Goal: Information Seeking & Learning: Check status

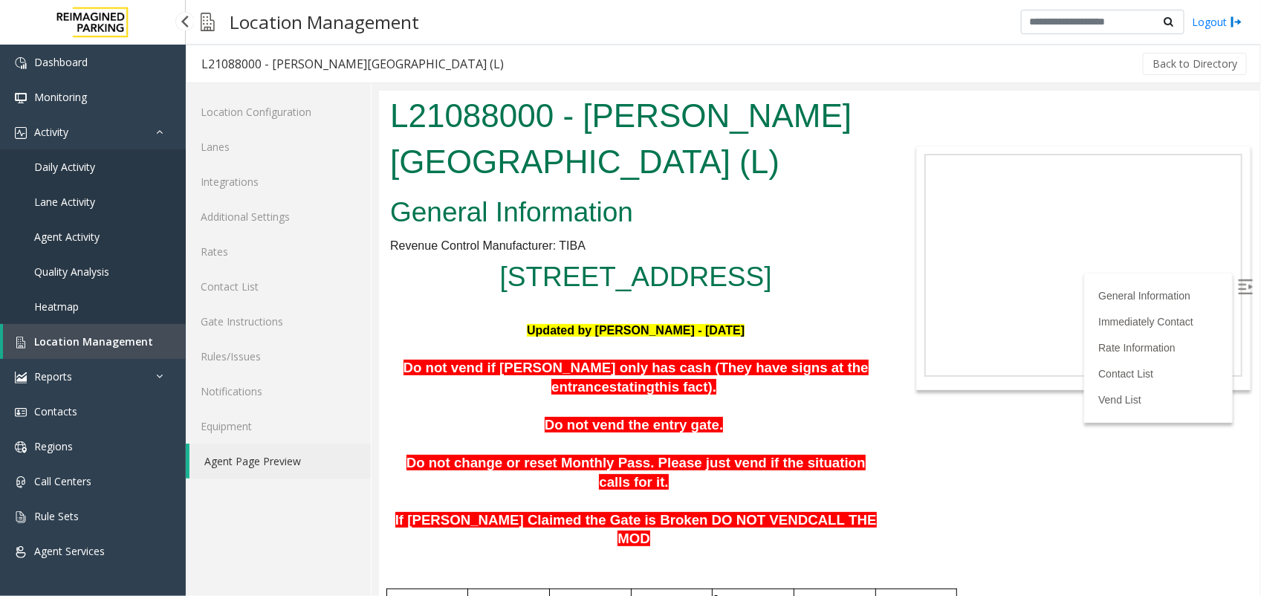
click at [79, 234] on span "Agent Activity" at bounding box center [66, 237] width 65 height 14
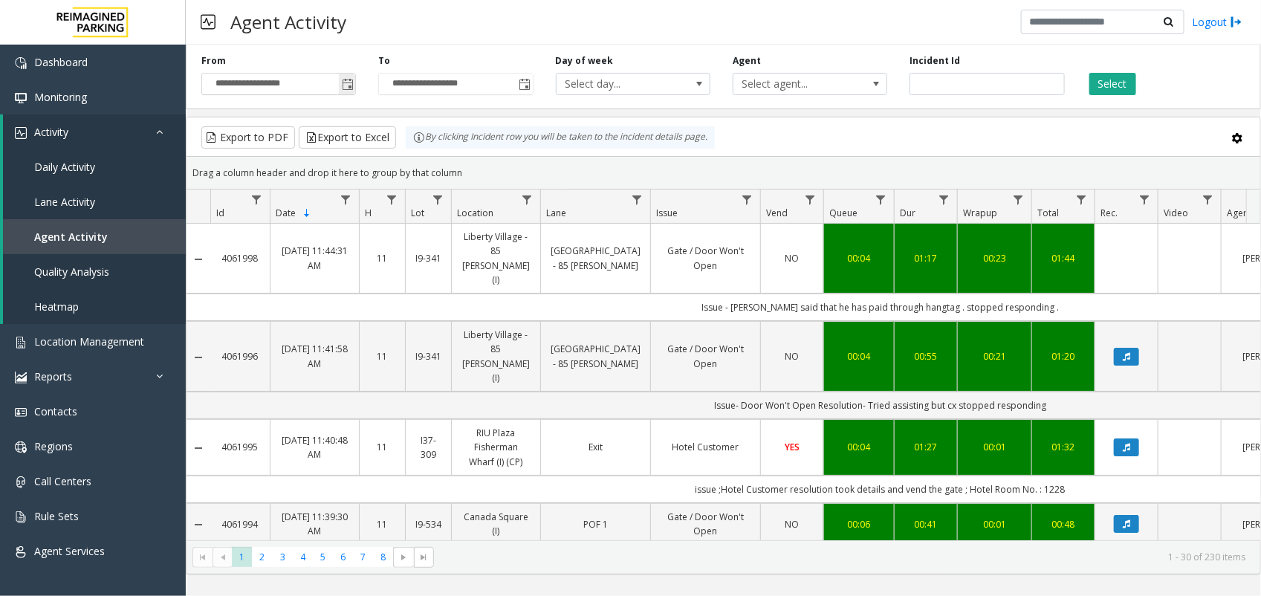
click at [348, 88] on span "Toggle popup" at bounding box center [348, 85] width 12 height 12
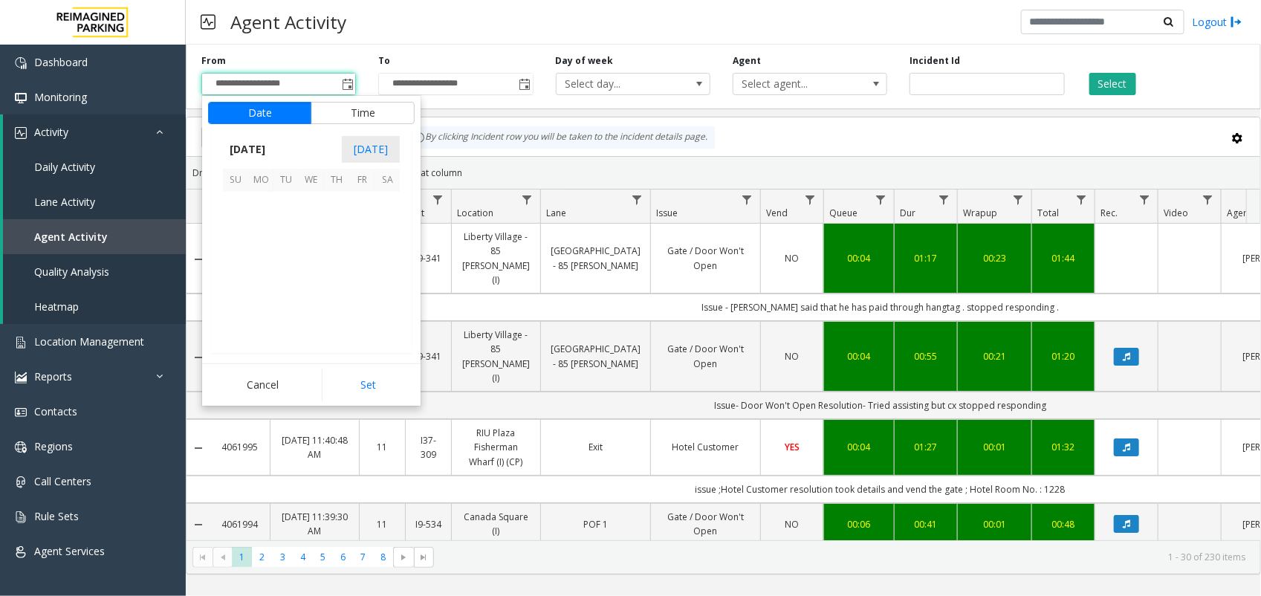
scroll to position [266369, 0]
click at [369, 287] on span "22" at bounding box center [361, 280] width 25 height 25
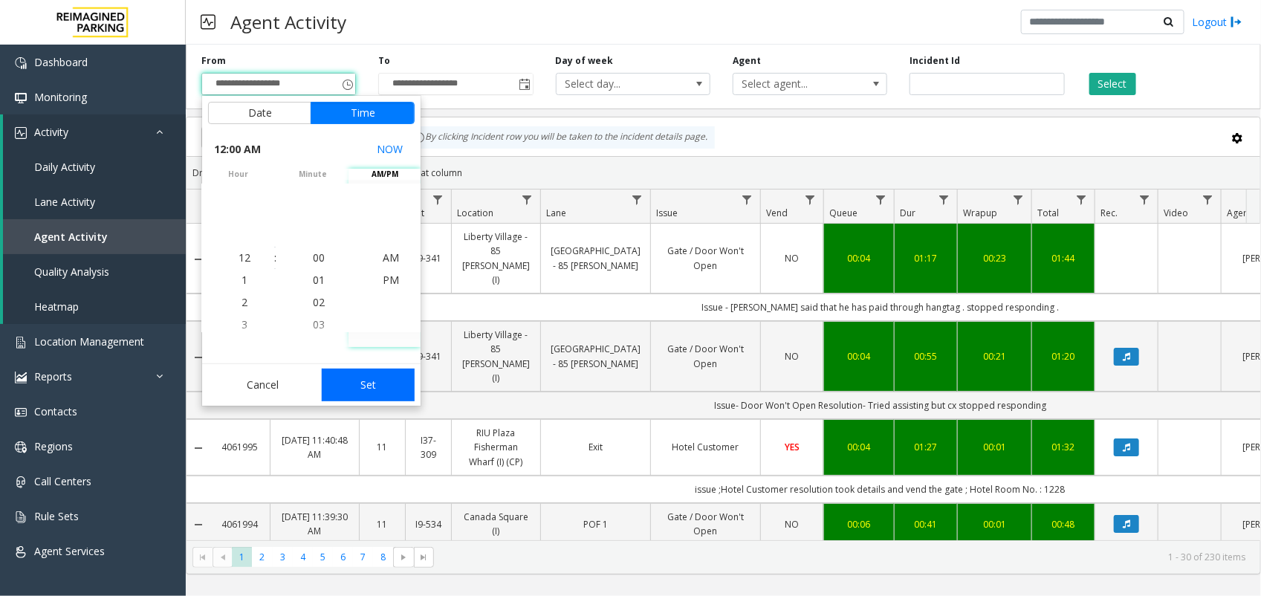
click at [380, 391] on button "Set" at bounding box center [369, 385] width 94 height 33
type input "**********"
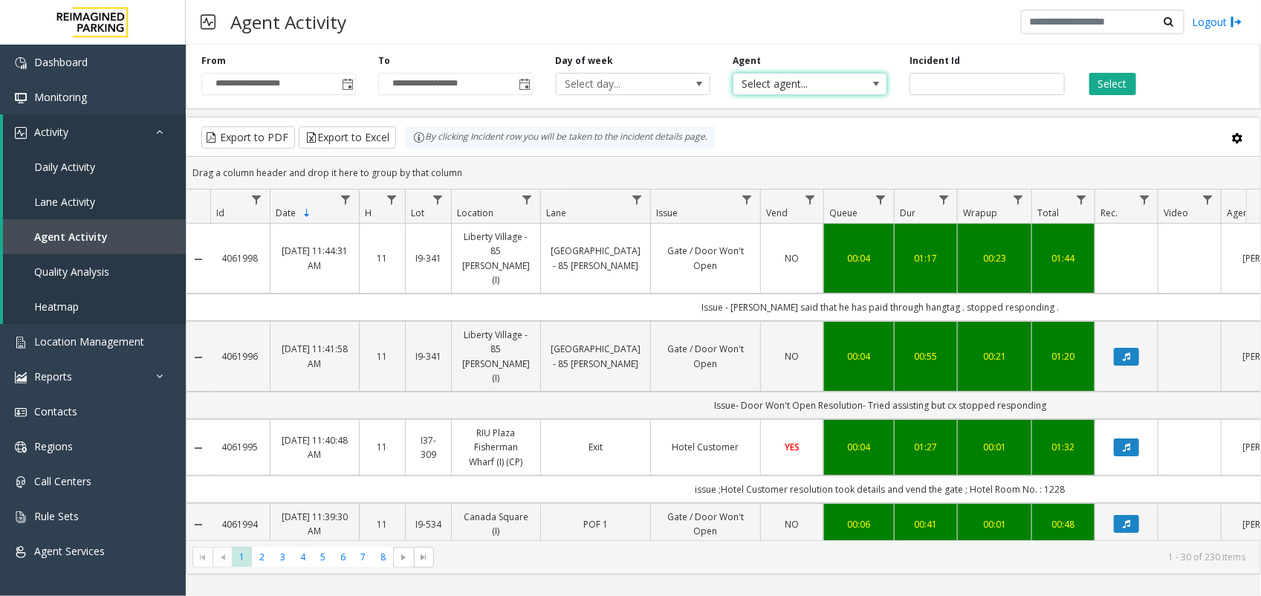
click at [843, 84] on span "Select agent..." at bounding box center [794, 84] width 123 height 21
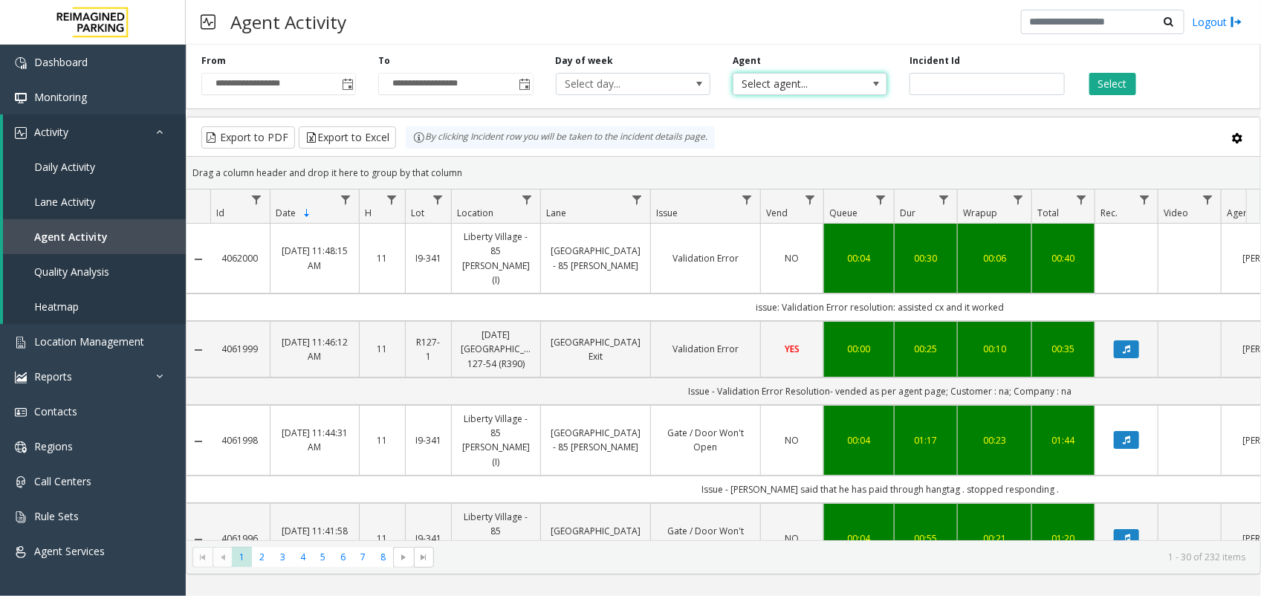
click at [844, 87] on span "Select agent..." at bounding box center [794, 84] width 123 height 21
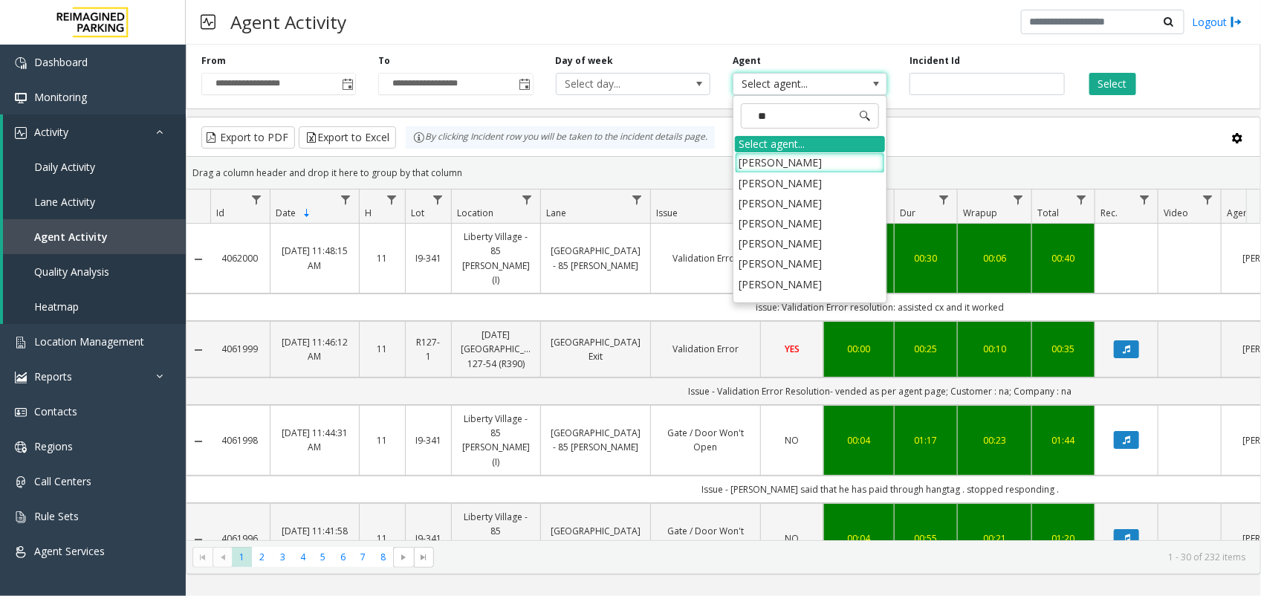
type input "***"
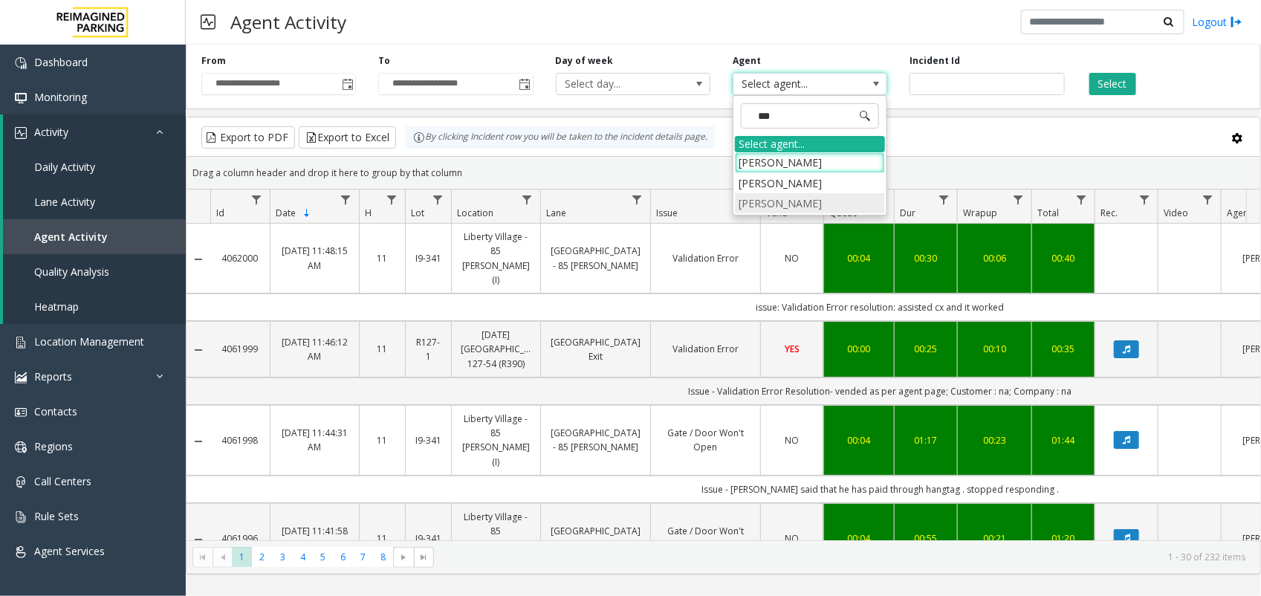
click at [838, 205] on li "[PERSON_NAME]" at bounding box center [810, 203] width 150 height 20
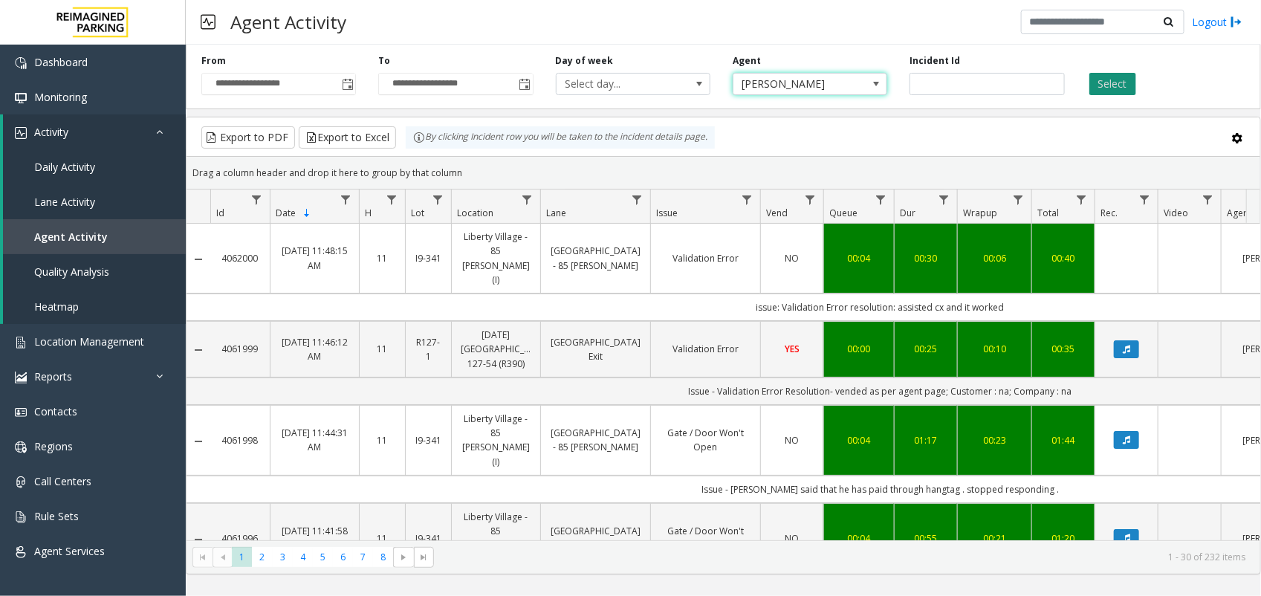
click at [1109, 88] on button "Select" at bounding box center [1112, 84] width 47 height 22
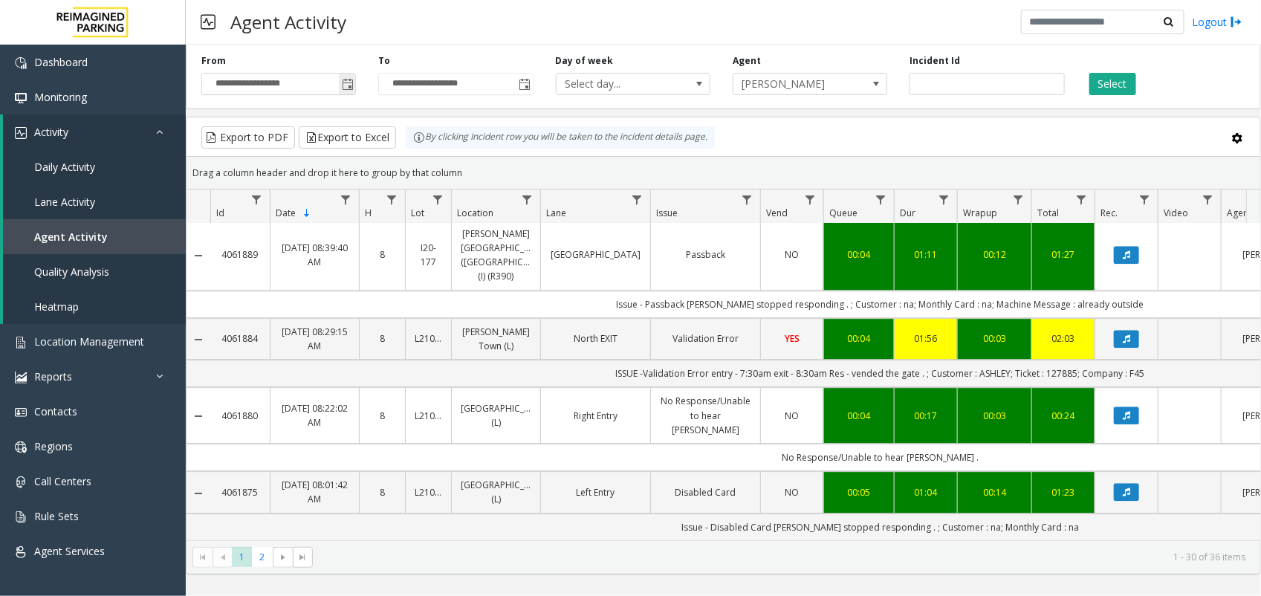
click at [347, 87] on span "Toggle popup" at bounding box center [348, 85] width 12 height 12
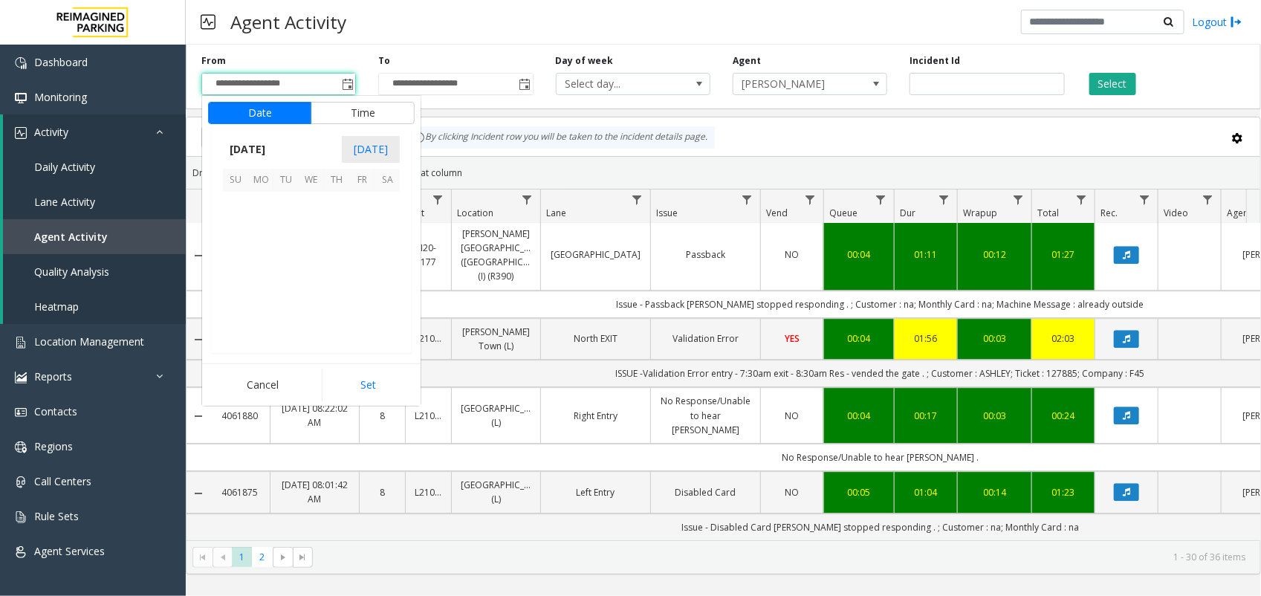
scroll to position [266369, 0]
click at [354, 210] on span "1" at bounding box center [361, 204] width 25 height 25
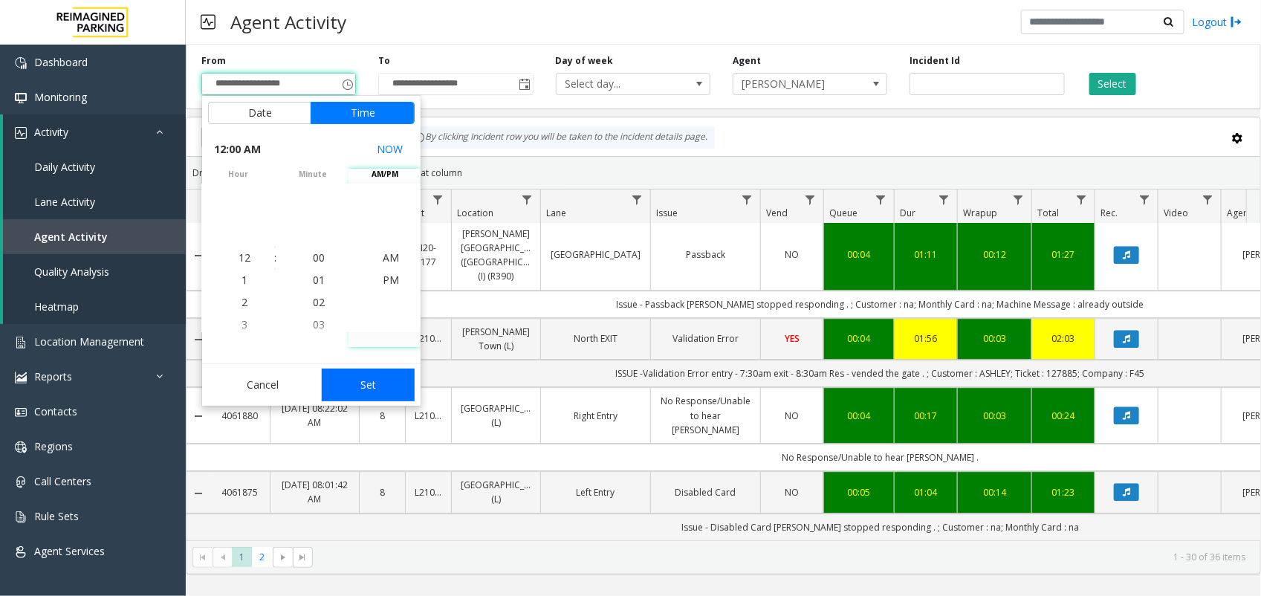
click at [357, 390] on button "Set" at bounding box center [369, 385] width 94 height 33
type input "**********"
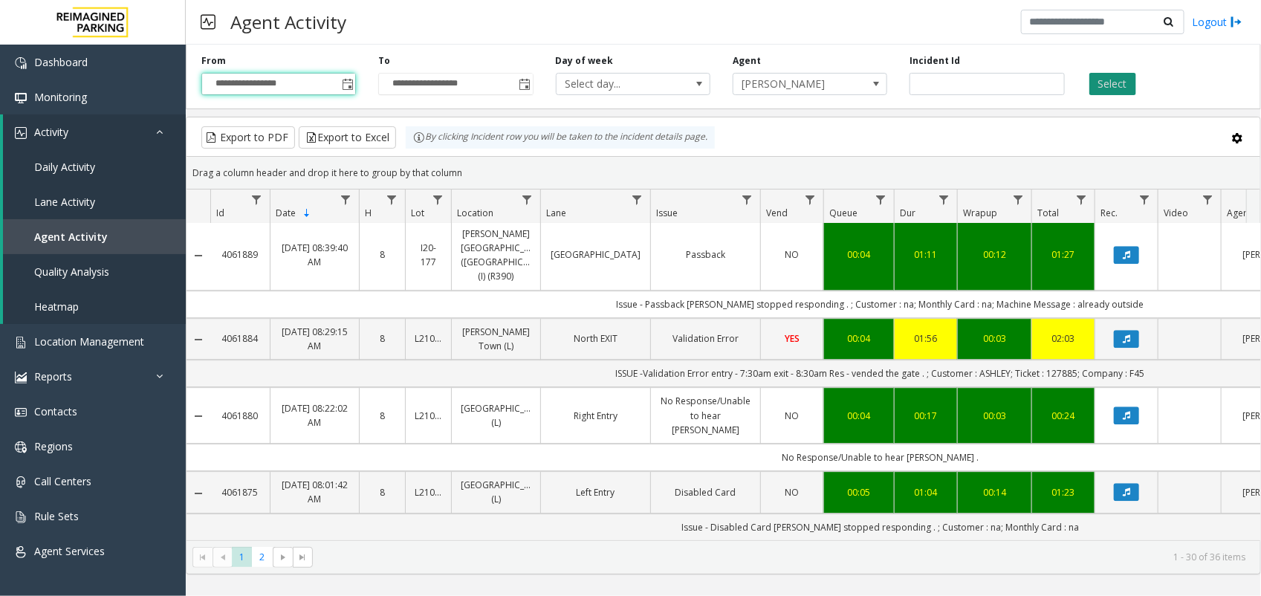
click at [1106, 93] on button "Select" at bounding box center [1112, 84] width 47 height 22
click at [487, 559] on span "Go to the last page" at bounding box center [484, 557] width 12 height 12
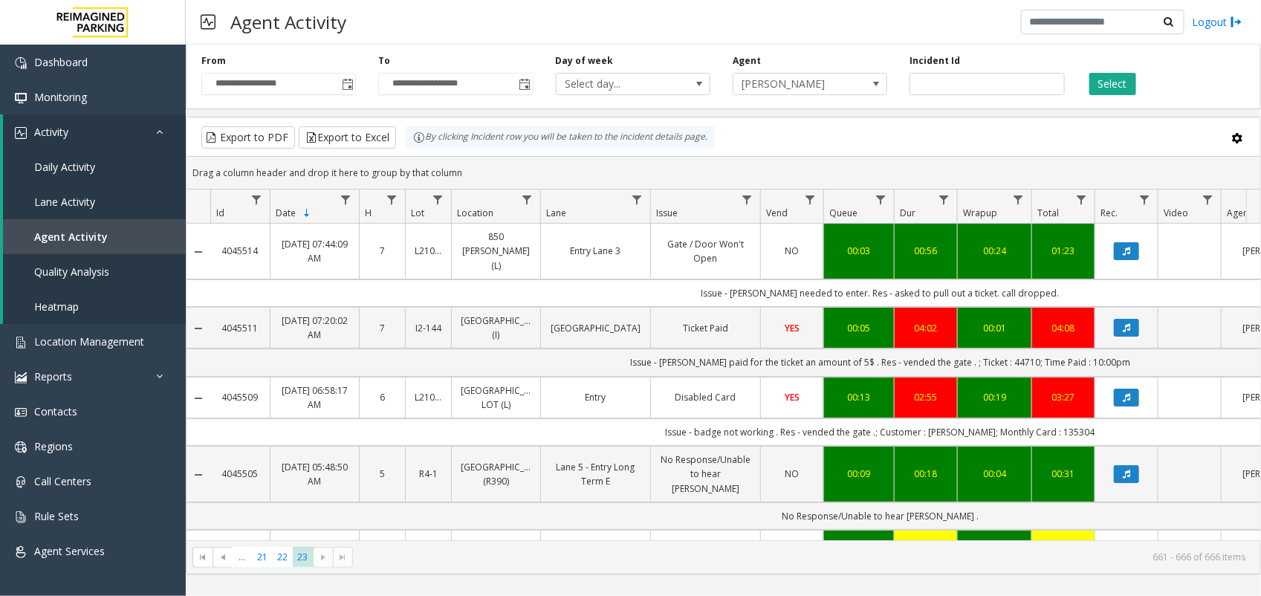
click at [338, 557] on kendo-pager-next-buttons at bounding box center [333, 557] width 40 height 21
click at [747, 198] on span "Data table" at bounding box center [747, 200] width 12 height 12
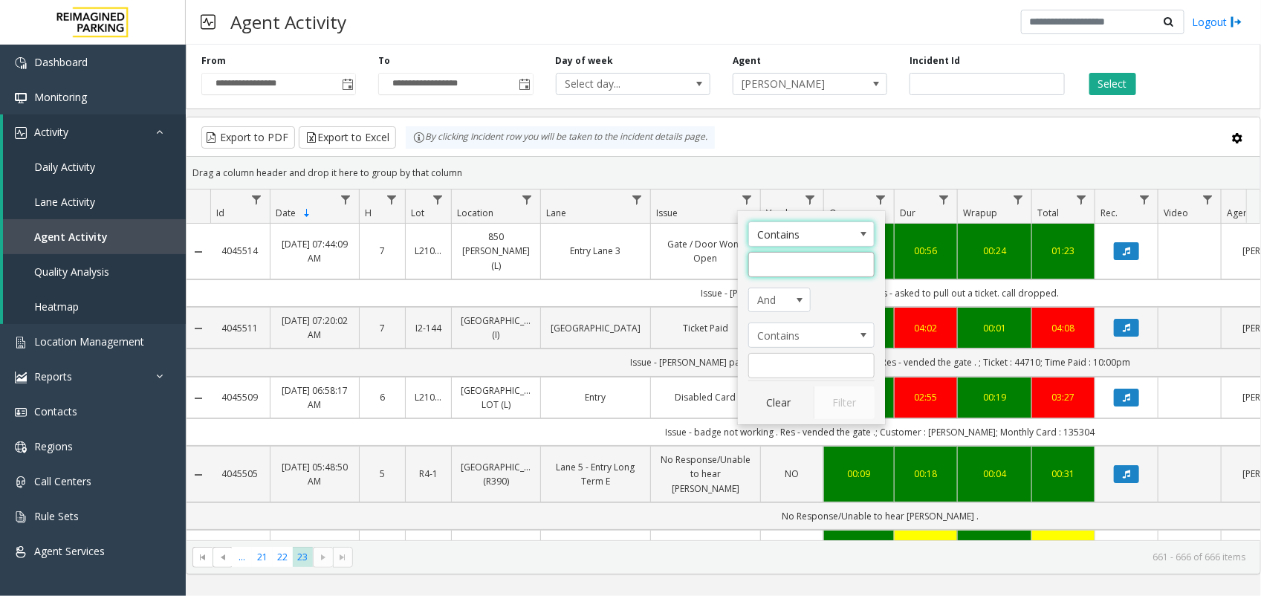
click at [766, 258] on input "Issue Filter" at bounding box center [811, 264] width 126 height 25
type input "**********"
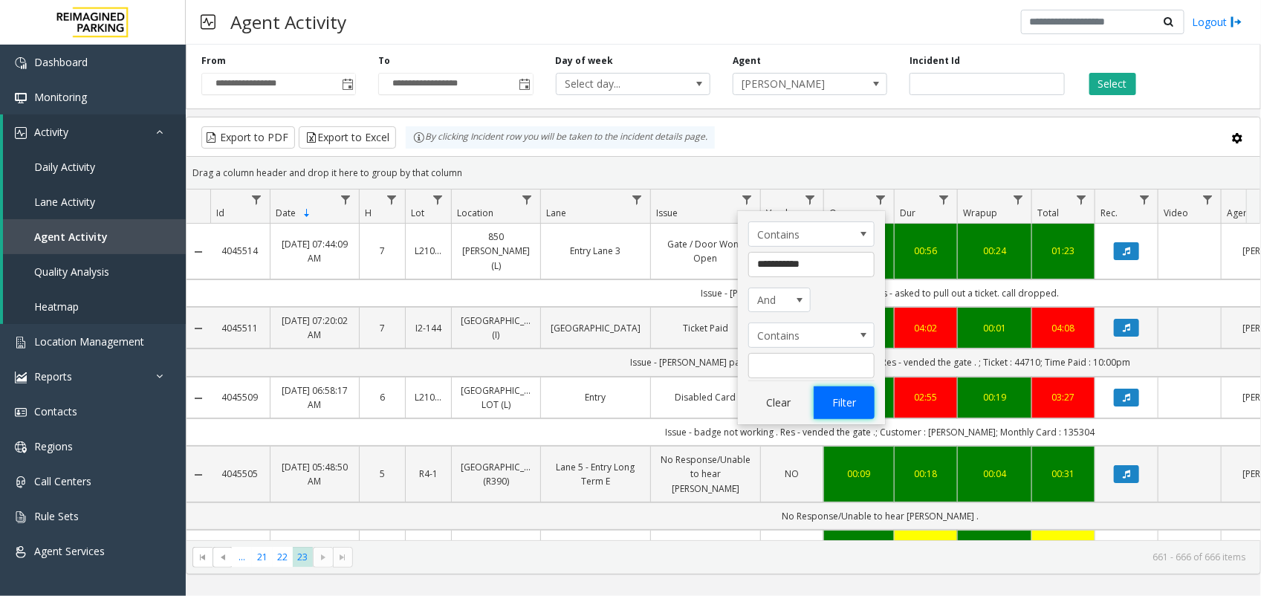
click at [844, 414] on button "Filter" at bounding box center [844, 402] width 61 height 33
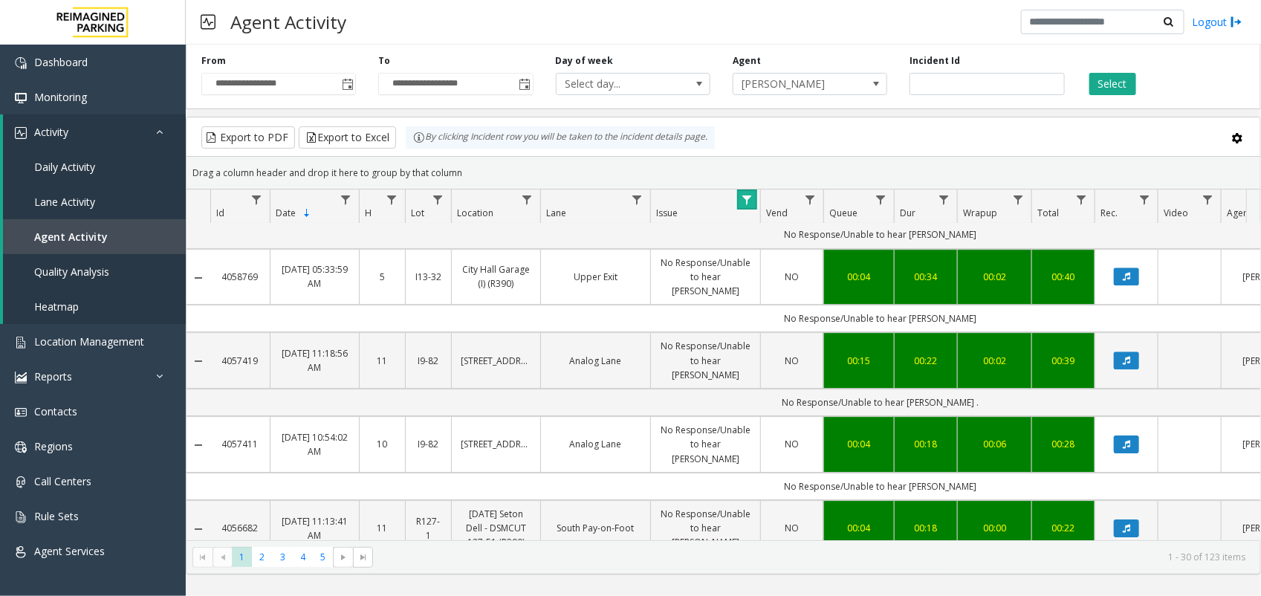
scroll to position [2045, 0]
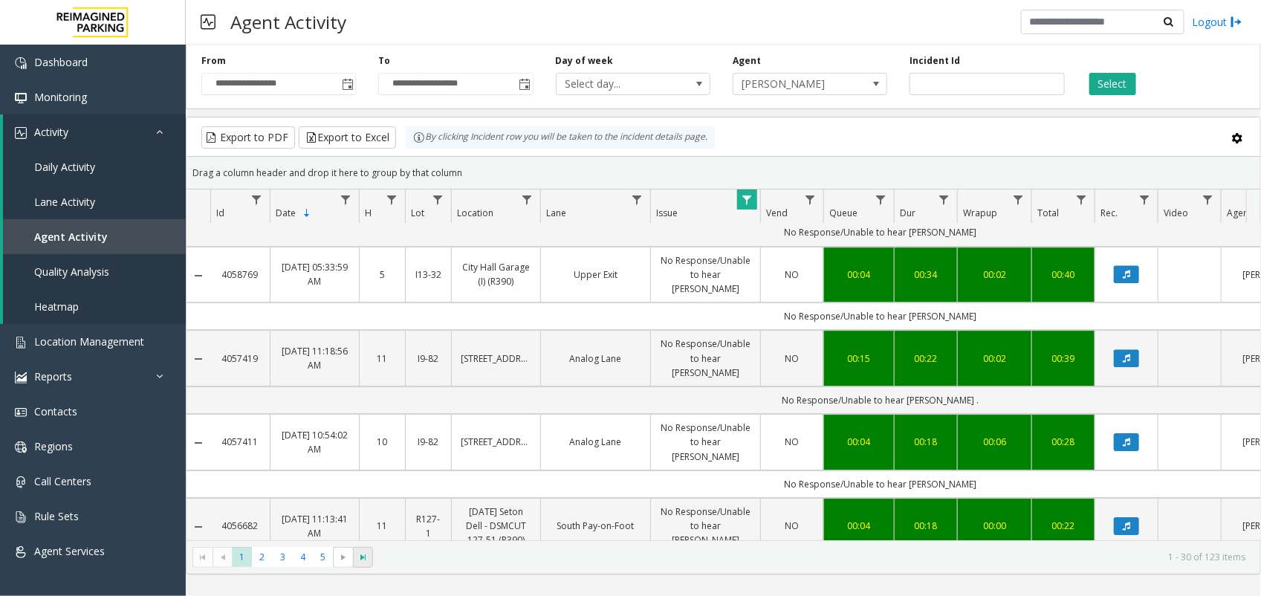
click at [357, 559] on span "Go to the last page" at bounding box center [363, 557] width 12 height 12
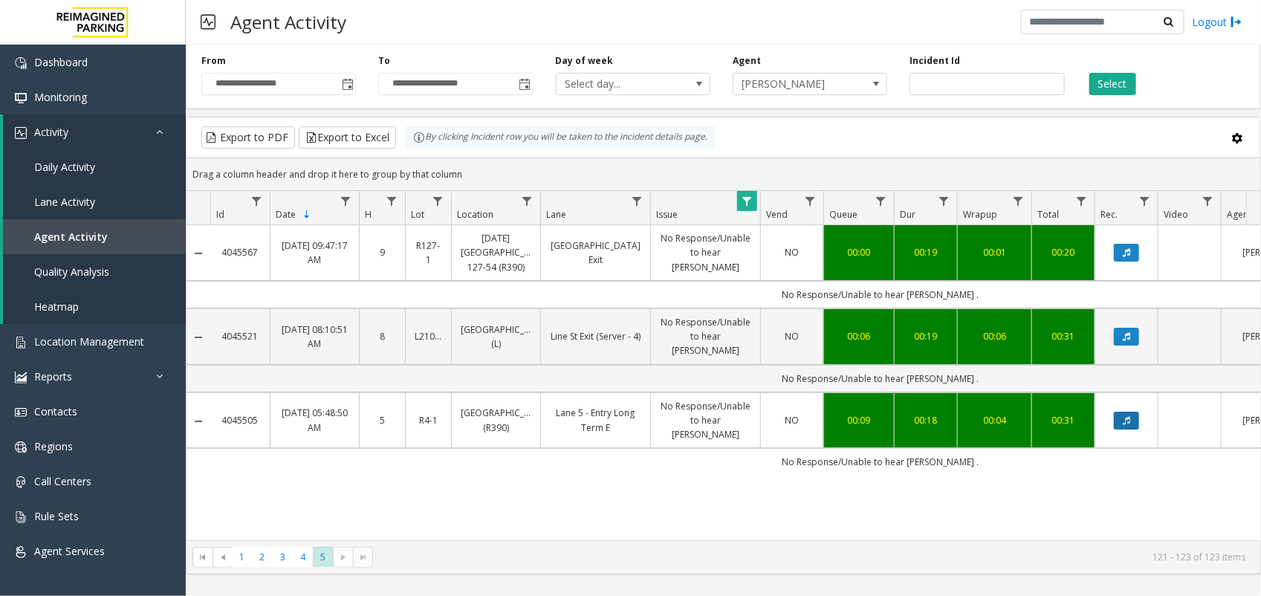
click at [1137, 412] on button "Data table" at bounding box center [1126, 421] width 25 height 18
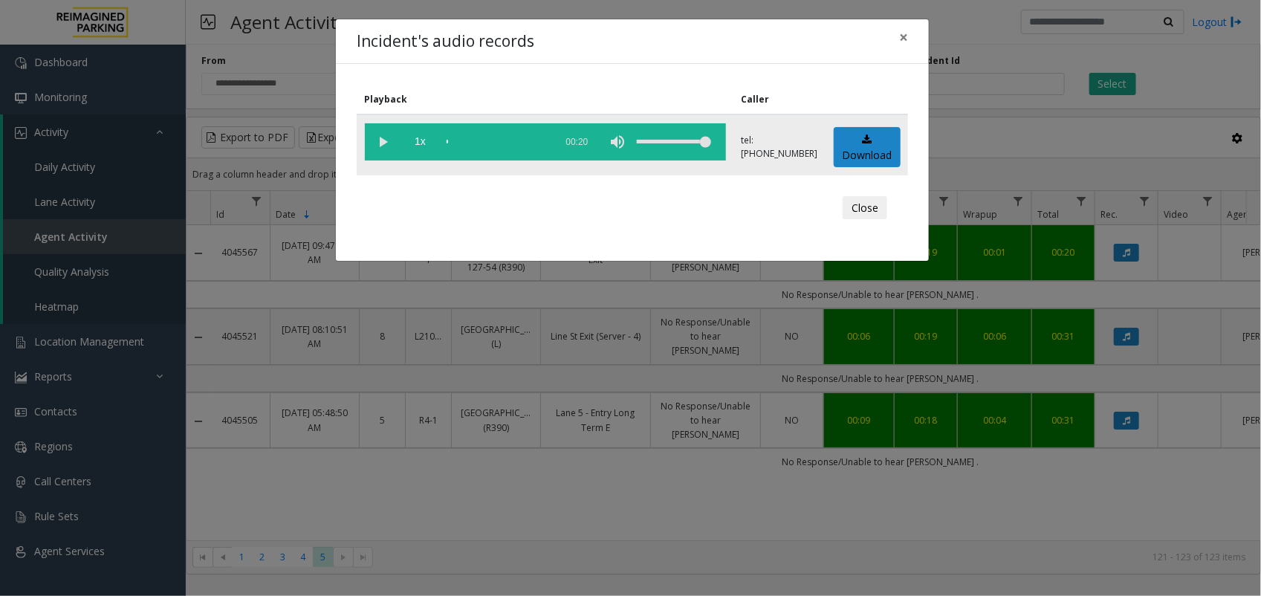
click at [380, 146] on vg-play-pause at bounding box center [383, 141] width 37 height 37
click at [386, 139] on vg-play-pause at bounding box center [383, 141] width 37 height 37
click at [383, 136] on vg-play-pause at bounding box center [383, 141] width 37 height 37
click at [447, 140] on div "scrub bar" at bounding box center [497, 141] width 101 height 37
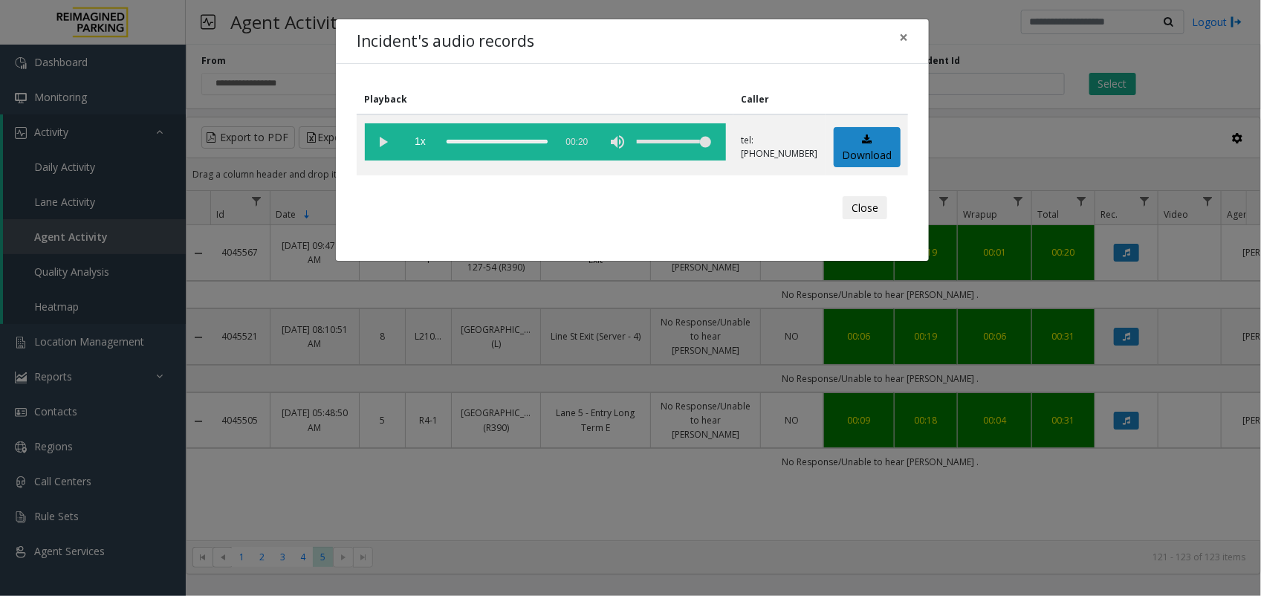
click at [462, 491] on div "Incident's audio records × Playback Caller 1x 00:20 tel:[PHONE_NUMBER] Download…" at bounding box center [630, 298] width 1261 height 596
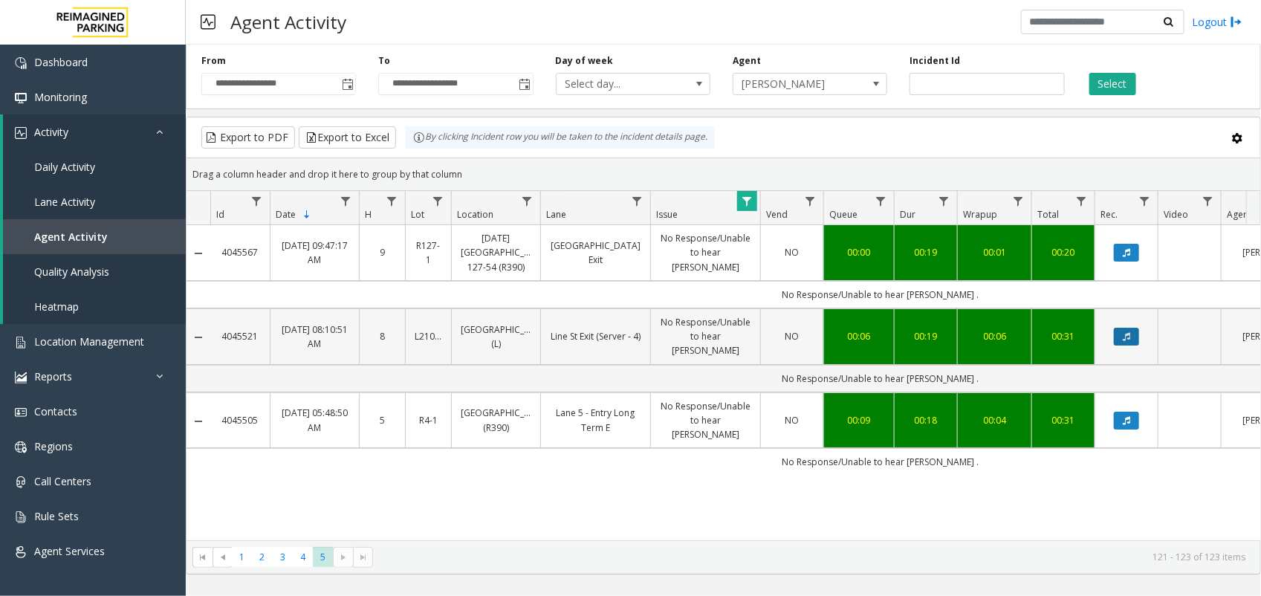
click at [1130, 332] on icon "Data table" at bounding box center [1126, 336] width 7 height 9
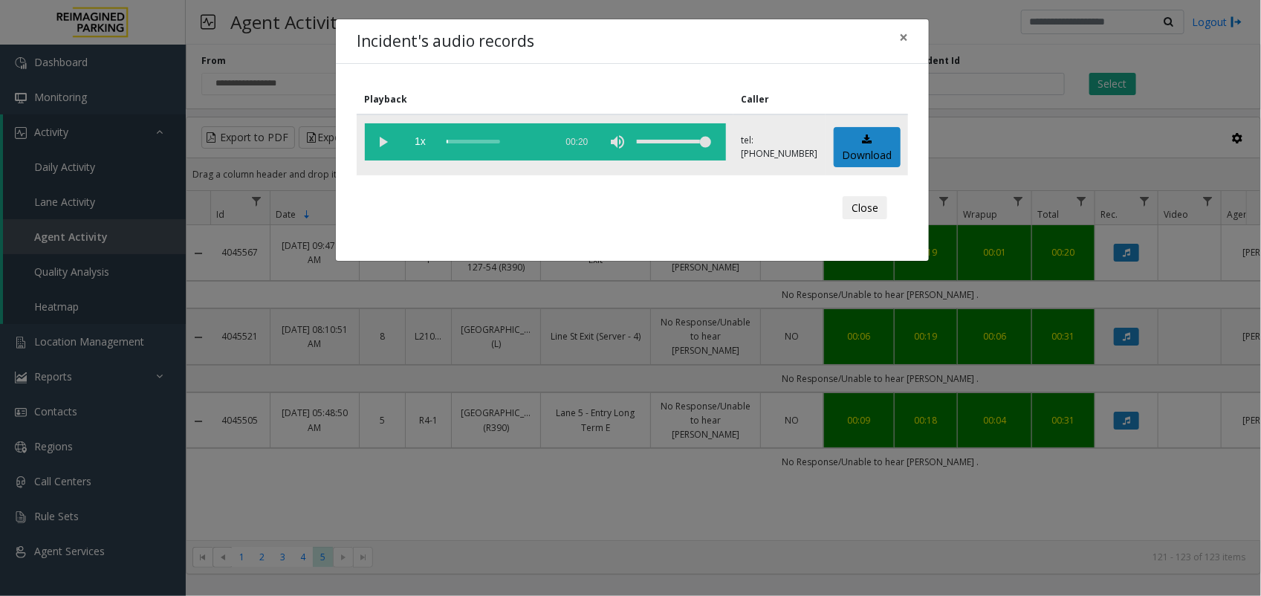
click at [379, 146] on vg-play-pause at bounding box center [383, 141] width 37 height 37
click at [386, 134] on vg-play-pause at bounding box center [383, 141] width 37 height 37
drag, startPoint x: 522, startPoint y: 543, endPoint x: 563, endPoint y: 451, distance: 100.8
click at [528, 540] on div "Incident's audio records × Playback Caller 1x 00:20 tel:[PHONE_NUMBER] Download…" at bounding box center [630, 298] width 1261 height 596
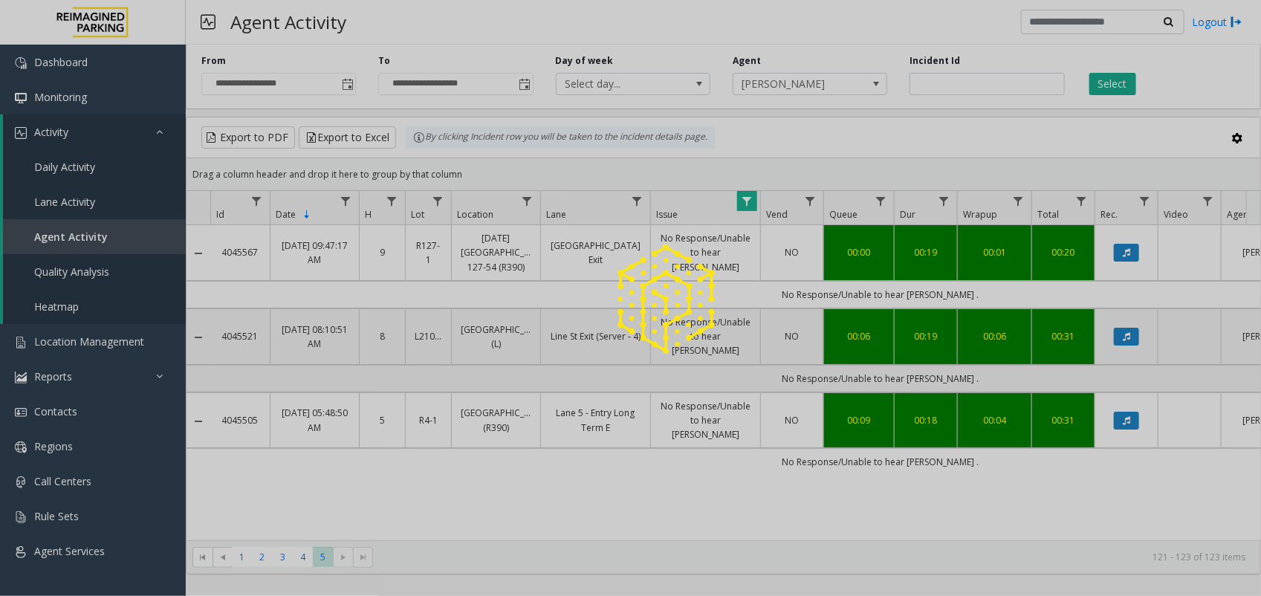
click at [1120, 257] on div at bounding box center [630, 298] width 1261 height 596
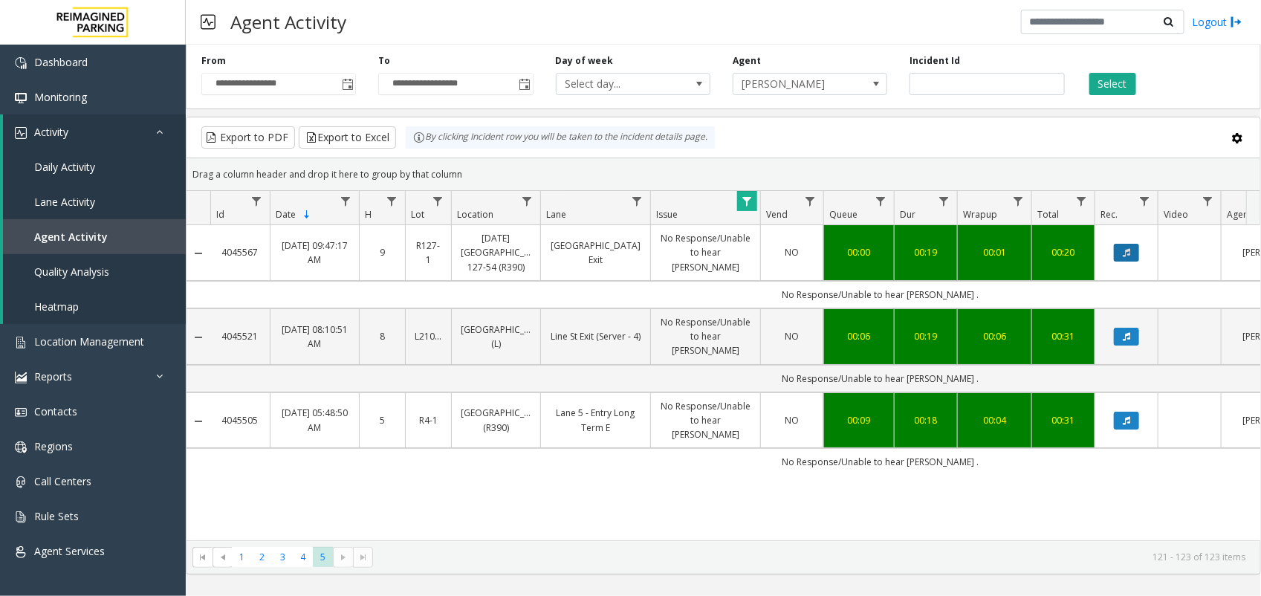
click at [1124, 257] on icon "Data table" at bounding box center [1126, 252] width 7 height 9
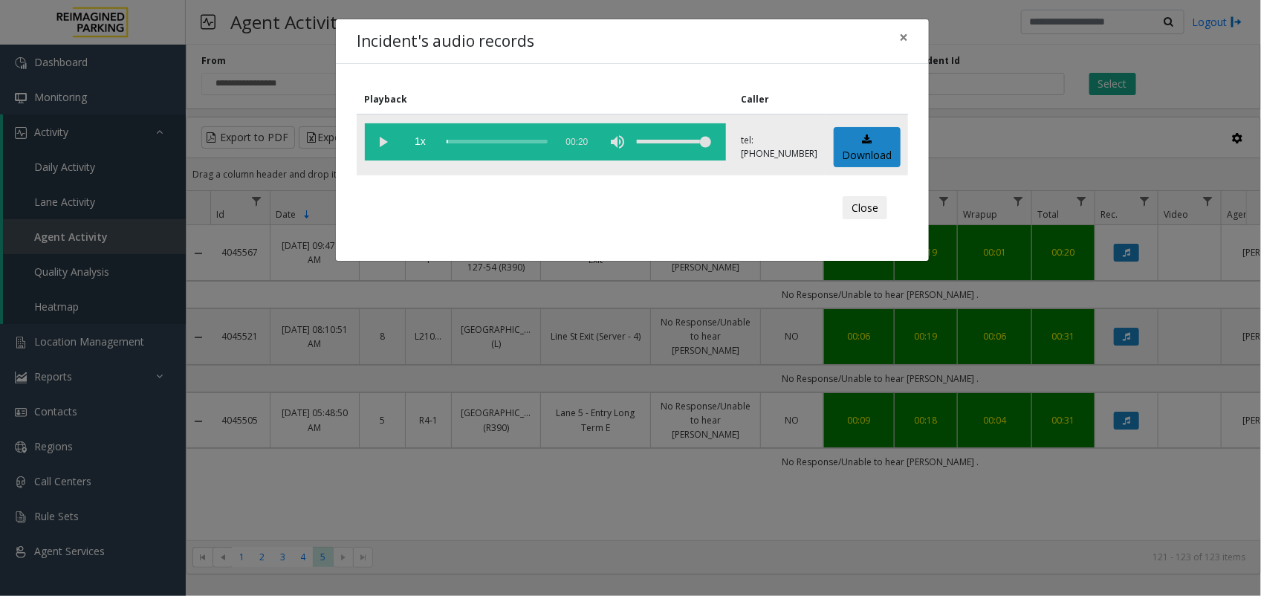
click at [377, 139] on vg-play-pause at bounding box center [383, 141] width 37 height 37
click at [447, 142] on div "scrub bar" at bounding box center [497, 141] width 101 height 37
click at [301, 556] on div "Incident's audio records × Playback Caller 1x 00:20 tel:[PHONE_NUMBER] Download…" at bounding box center [630, 298] width 1261 height 596
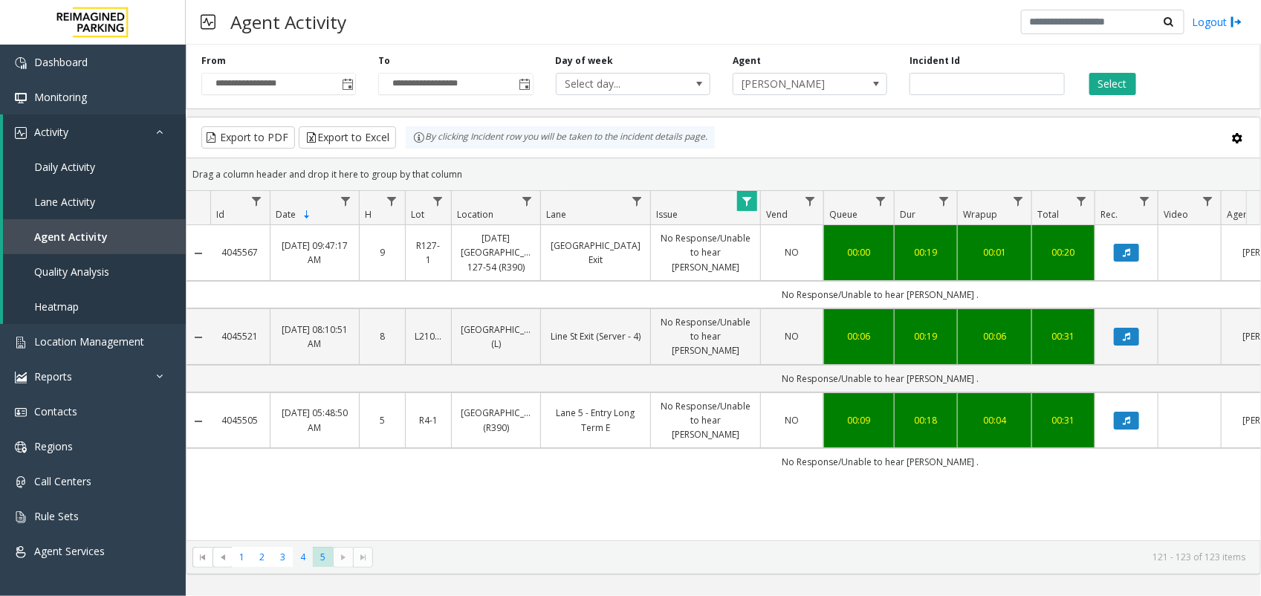
click at [301, 556] on span "4" at bounding box center [303, 557] width 20 height 20
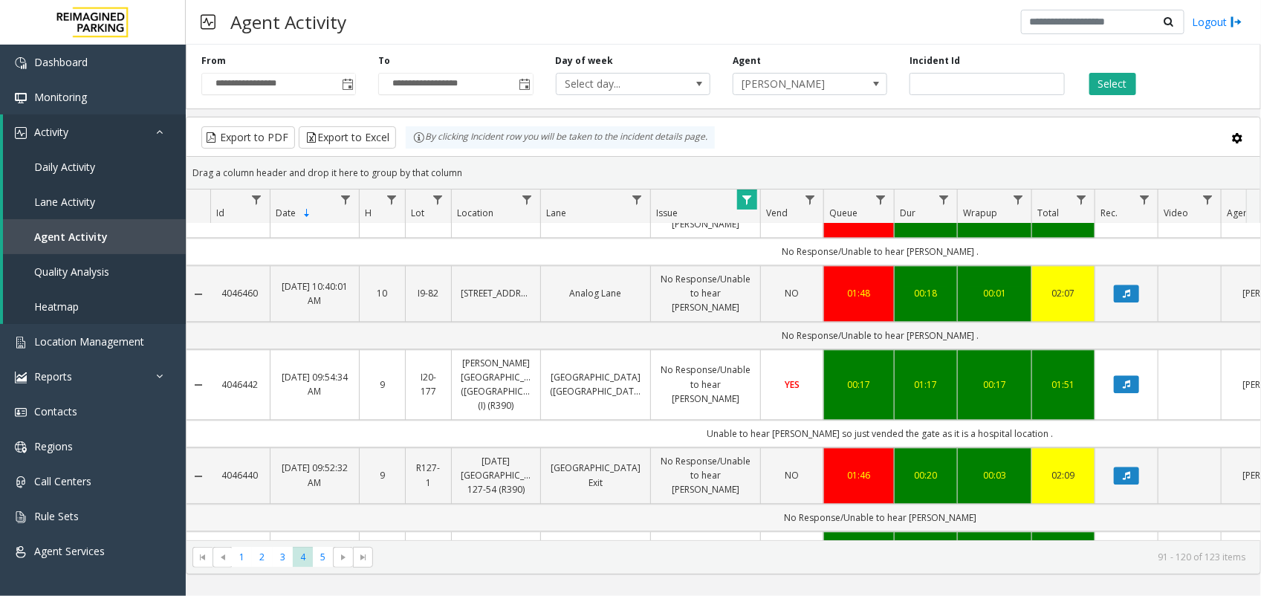
scroll to position [2018, 0]
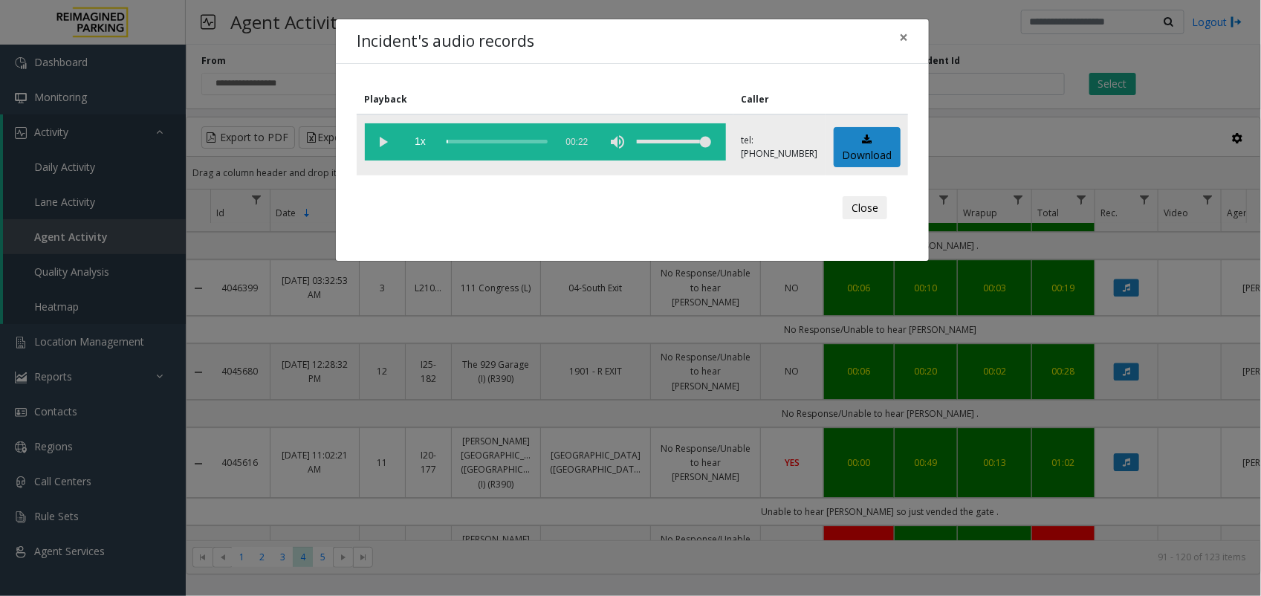
click at [377, 137] on vg-play-pause at bounding box center [383, 141] width 37 height 37
click at [1126, 400] on div "Incident's audio records × Playback Caller 1x 00:22 tel:[PHONE_NUMBER] Download…" at bounding box center [630, 298] width 1261 height 596
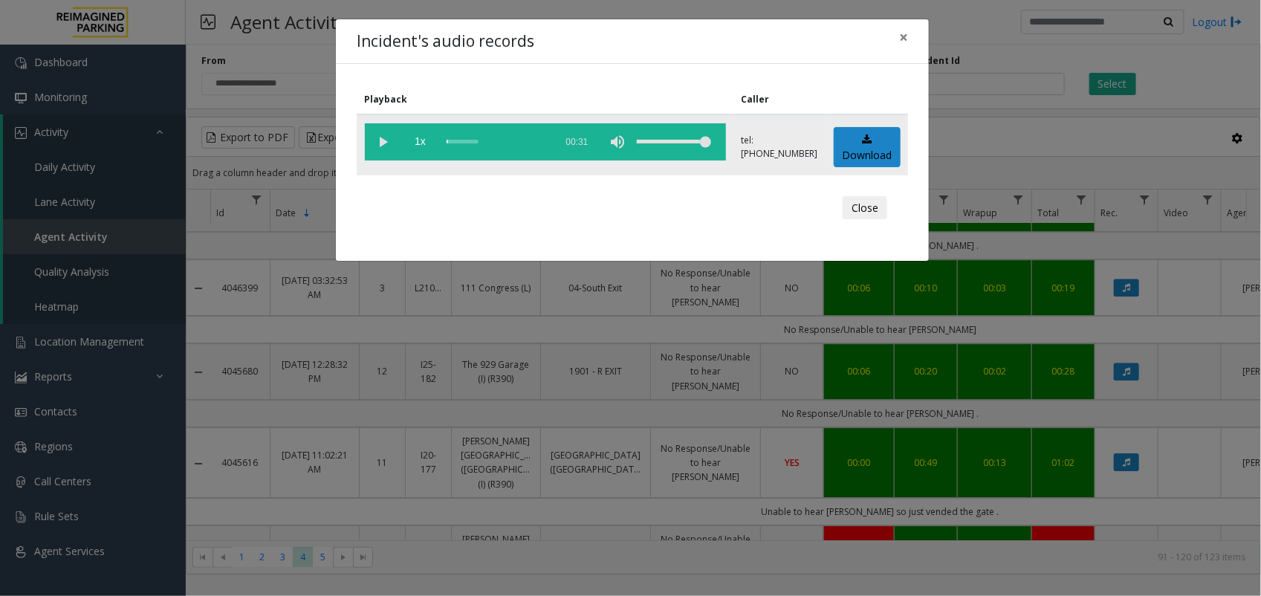
click at [380, 143] on vg-play-pause at bounding box center [383, 141] width 37 height 37
click at [820, 302] on div "Incident's audio records × Playback Caller 1x 00:31 tel:[PHONE_NUMBER] Download…" at bounding box center [630, 298] width 1261 height 596
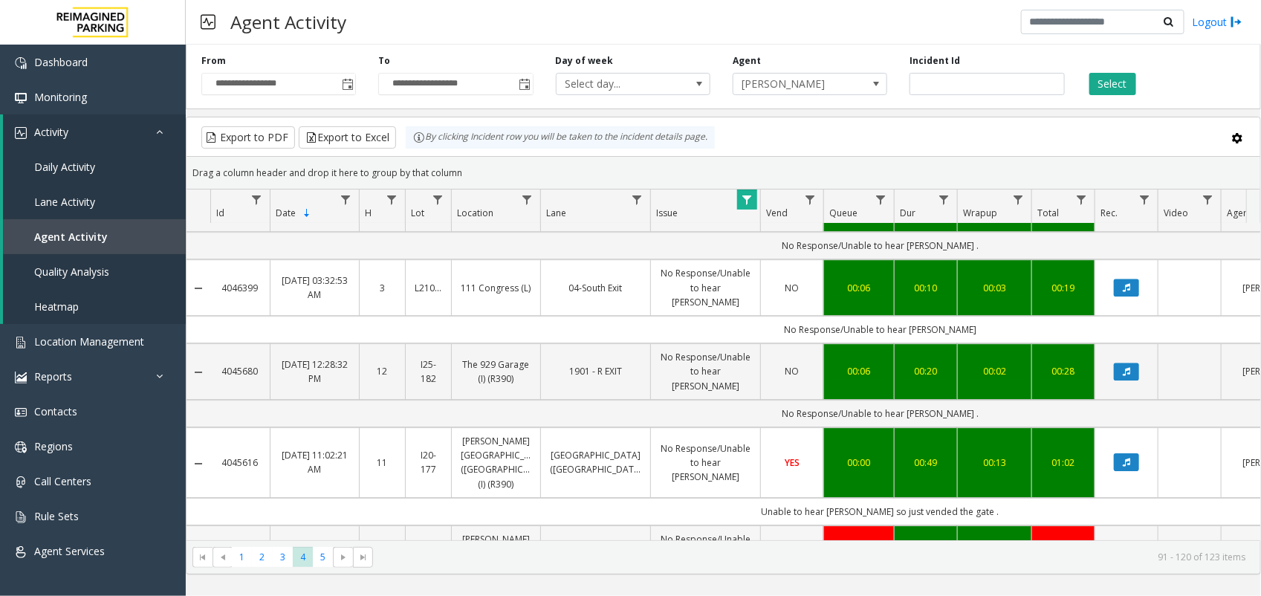
click at [1126, 549] on icon "Data table" at bounding box center [1126, 553] width 7 height 9
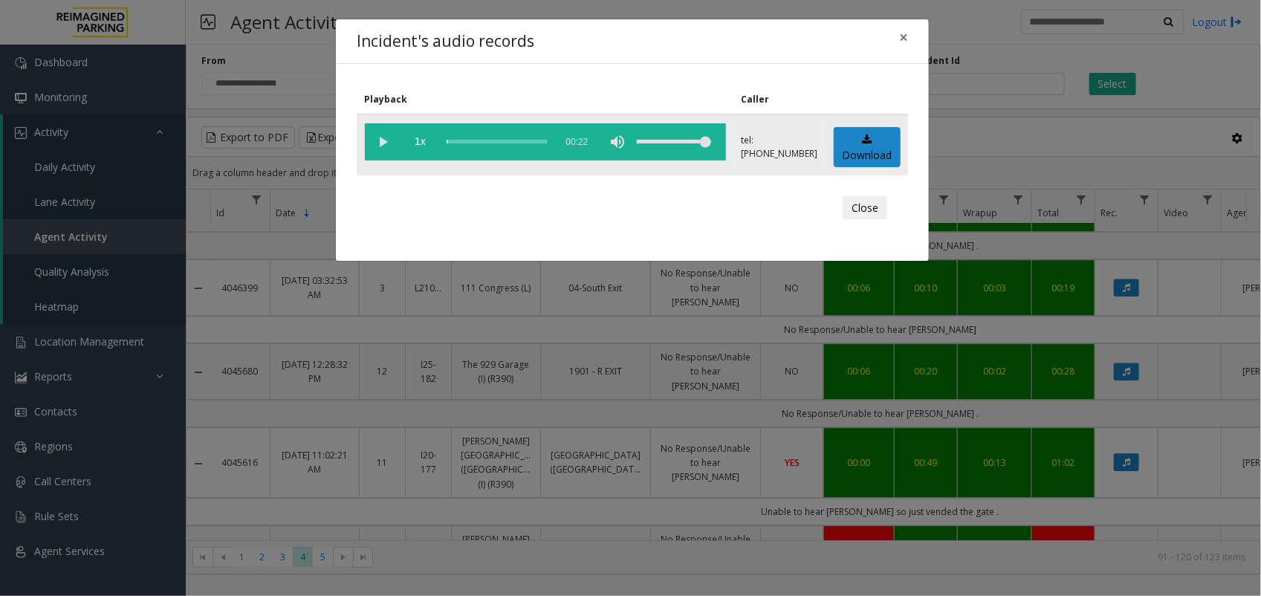
click at [379, 136] on vg-play-pause at bounding box center [383, 141] width 37 height 37
click at [938, 351] on div "Incident's audio records × Playback Caller 1x 00:22 tel:[PHONE_NUMBER] Download…" at bounding box center [630, 298] width 1261 height 596
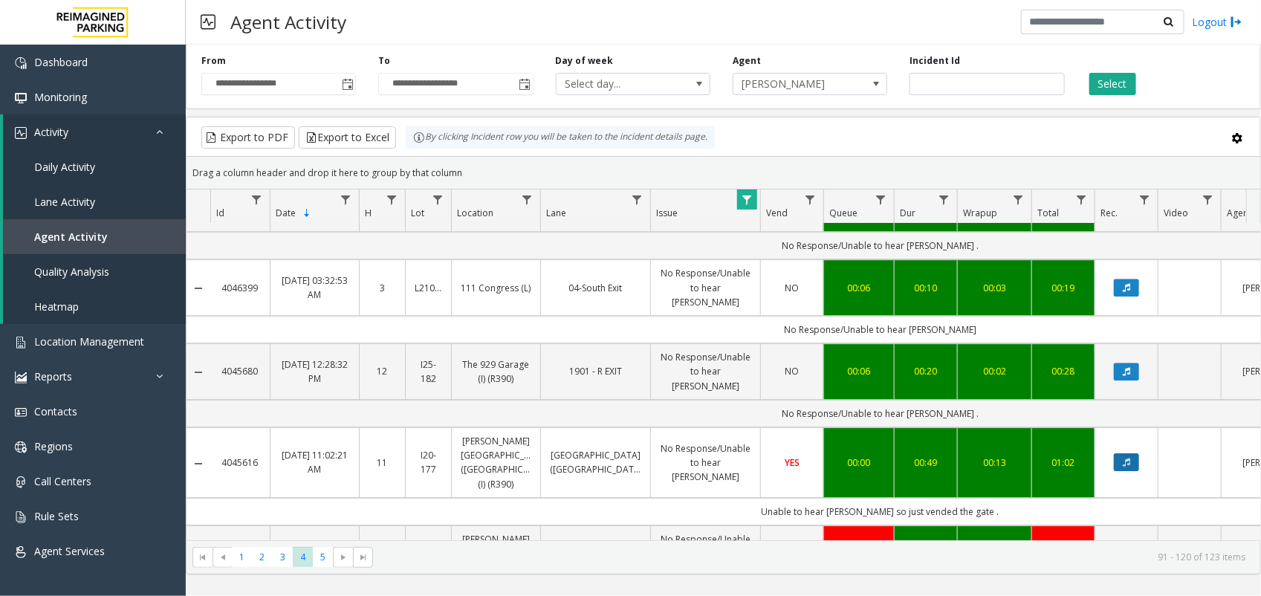
click at [1123, 458] on icon "Data table" at bounding box center [1126, 462] width 7 height 9
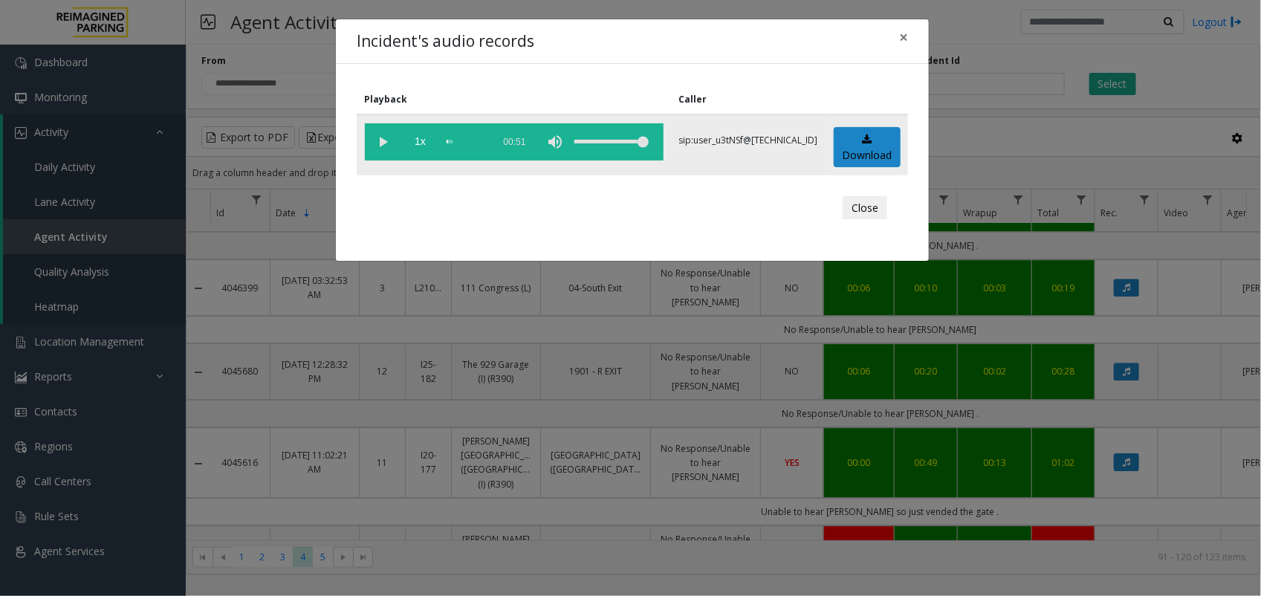
click at [375, 138] on vg-play-pause at bounding box center [383, 141] width 37 height 37
click at [499, 298] on div "Incident's audio records × Playback Caller 1x 00:51 sip:user_u3tNSf@[TECHNICAL_…" at bounding box center [630, 298] width 1261 height 596
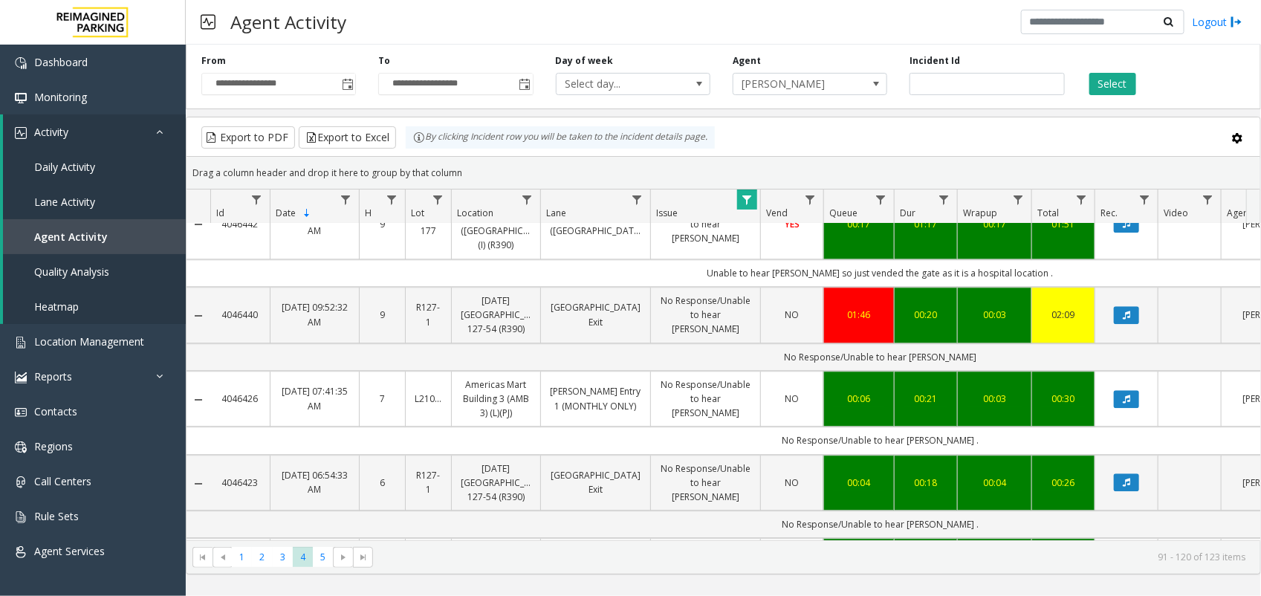
scroll to position [1702, 0]
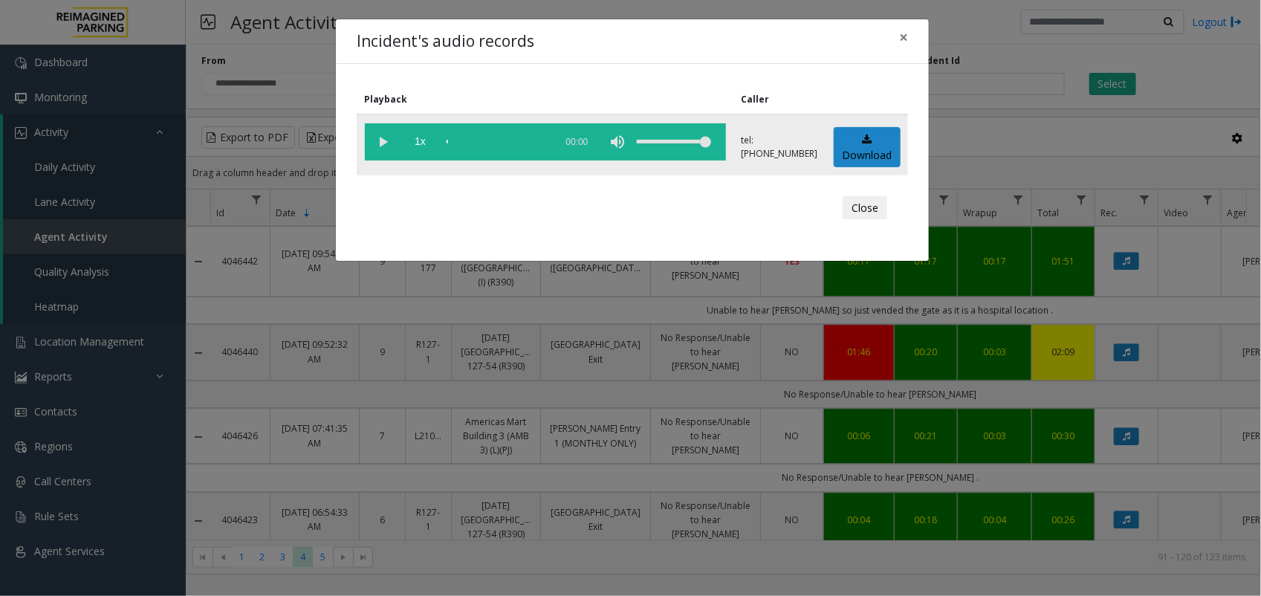
click at [387, 136] on vg-play-pause at bounding box center [383, 141] width 37 height 37
click at [547, 313] on div "Incident's audio records × Playback Caller 1x 00:21 tel:[PHONE_NUMBER] Download…" at bounding box center [630, 298] width 1261 height 596
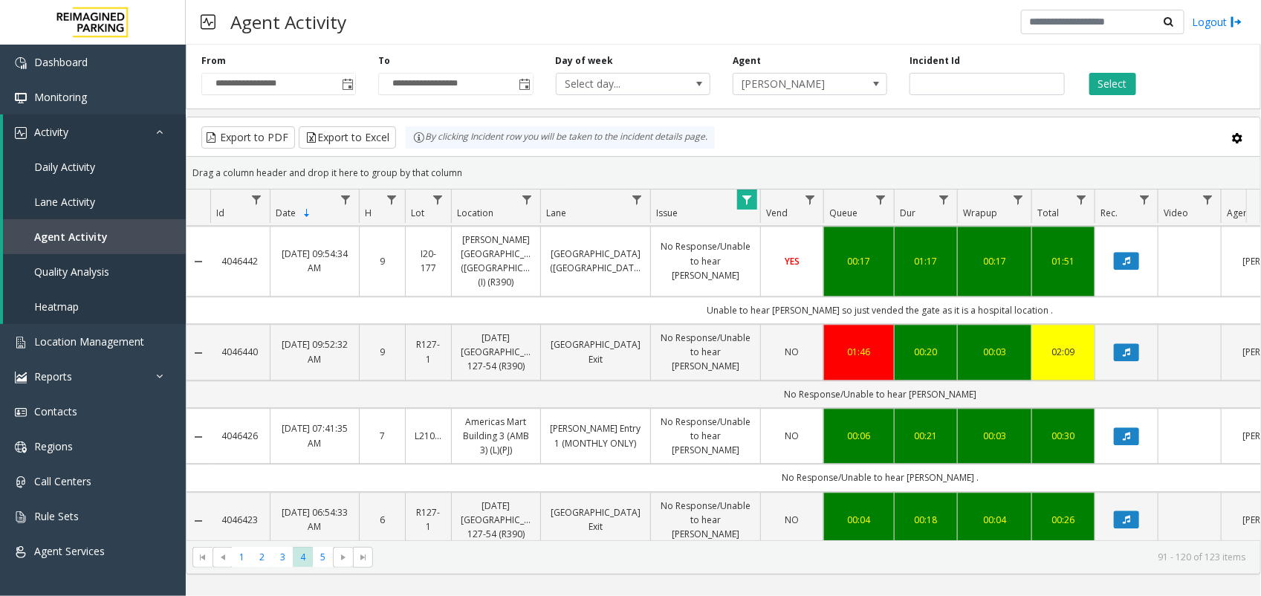
click at [1128, 595] on icon "Data table" at bounding box center [1126, 603] width 7 height 9
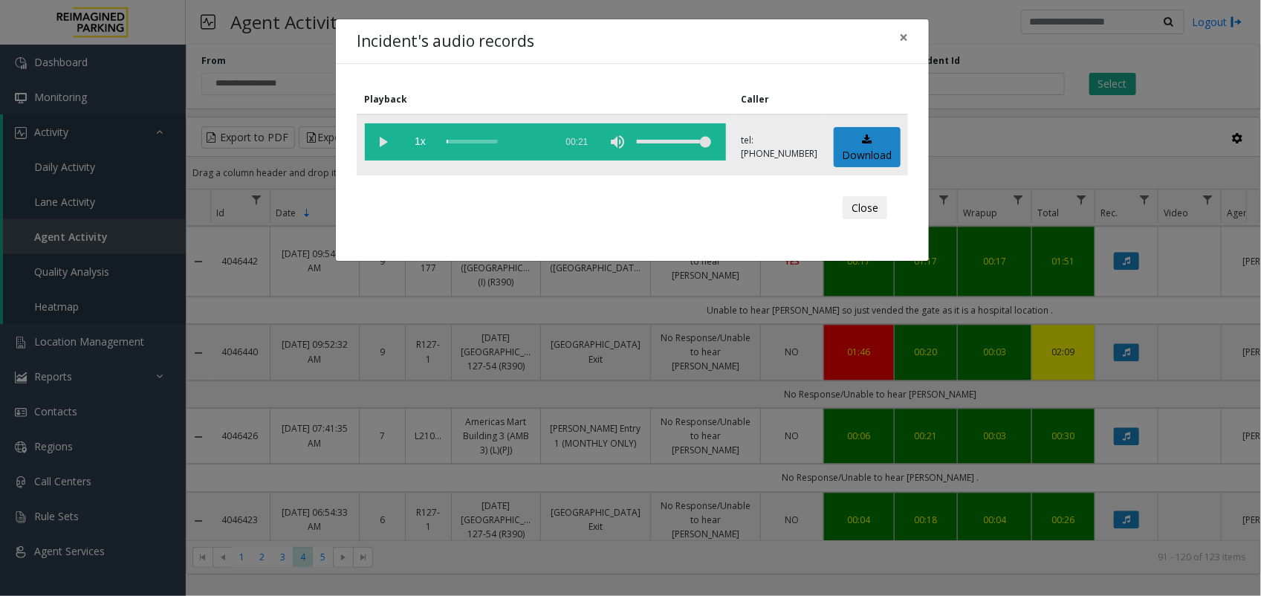
click at [383, 139] on vg-play-pause at bounding box center [383, 141] width 37 height 37
click at [747, 398] on div "Incident's audio records × Playback Caller 1x 00:21 tel:[PHONE_NUMBER] Download…" at bounding box center [630, 298] width 1261 height 596
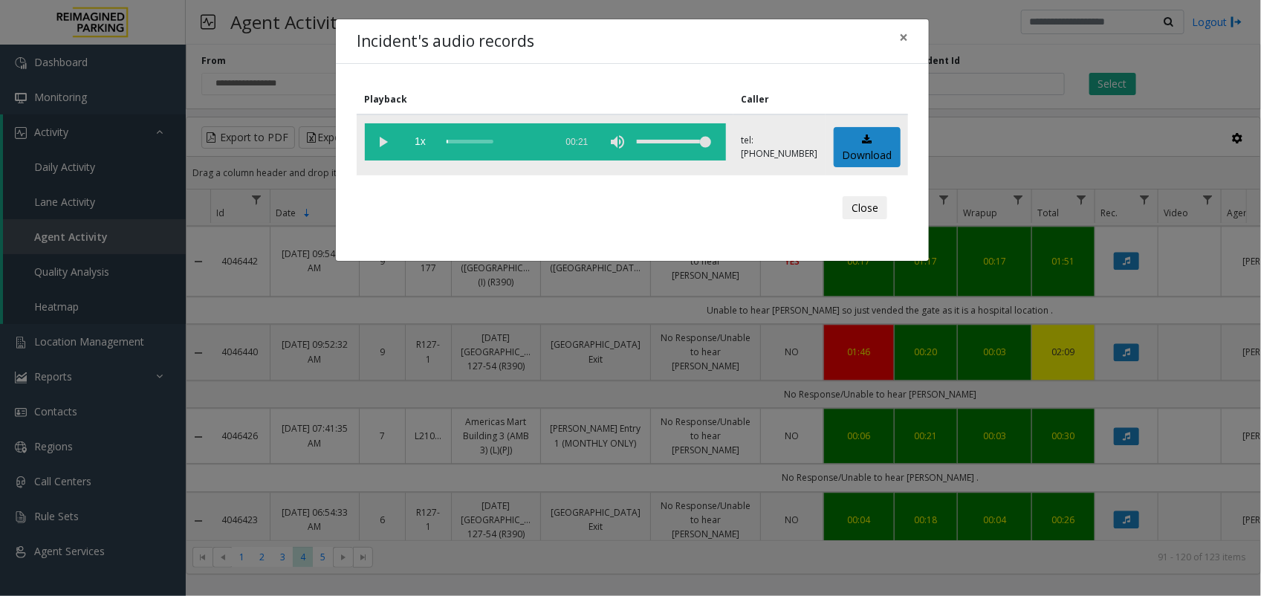
click at [384, 146] on vg-play-pause at bounding box center [383, 141] width 37 height 37
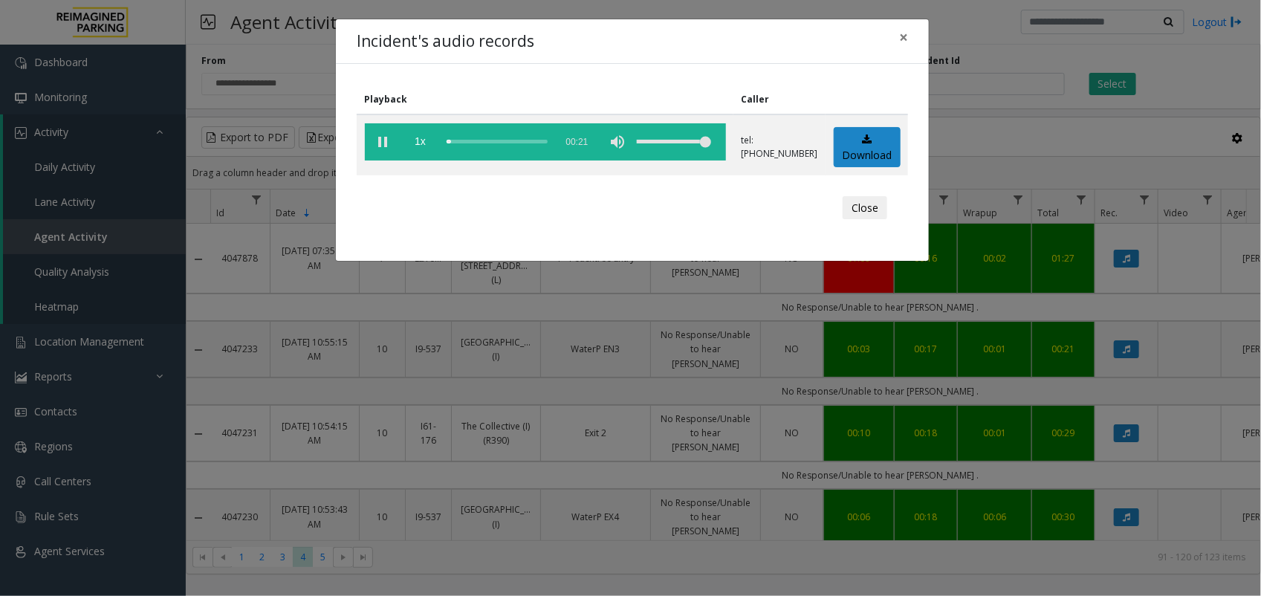
scroll to position [1702, 0]
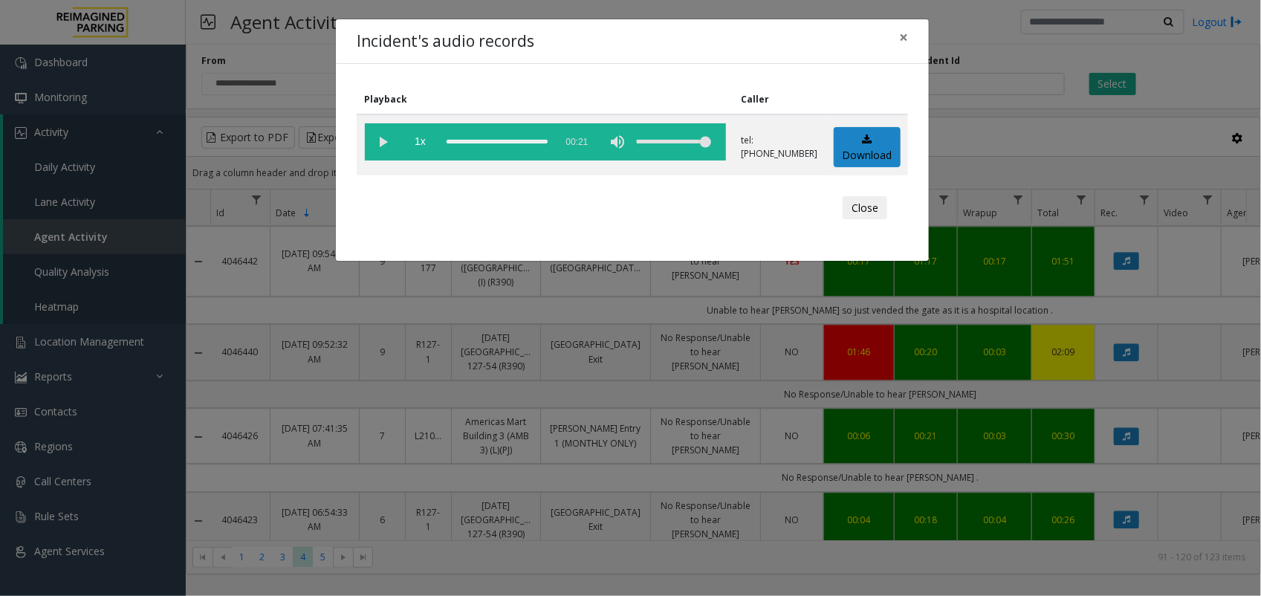
click at [1122, 424] on div "Incident's audio records × Playback Caller 1x 00:21 tel:[PHONE_NUMBER] Download…" at bounding box center [630, 298] width 1261 height 596
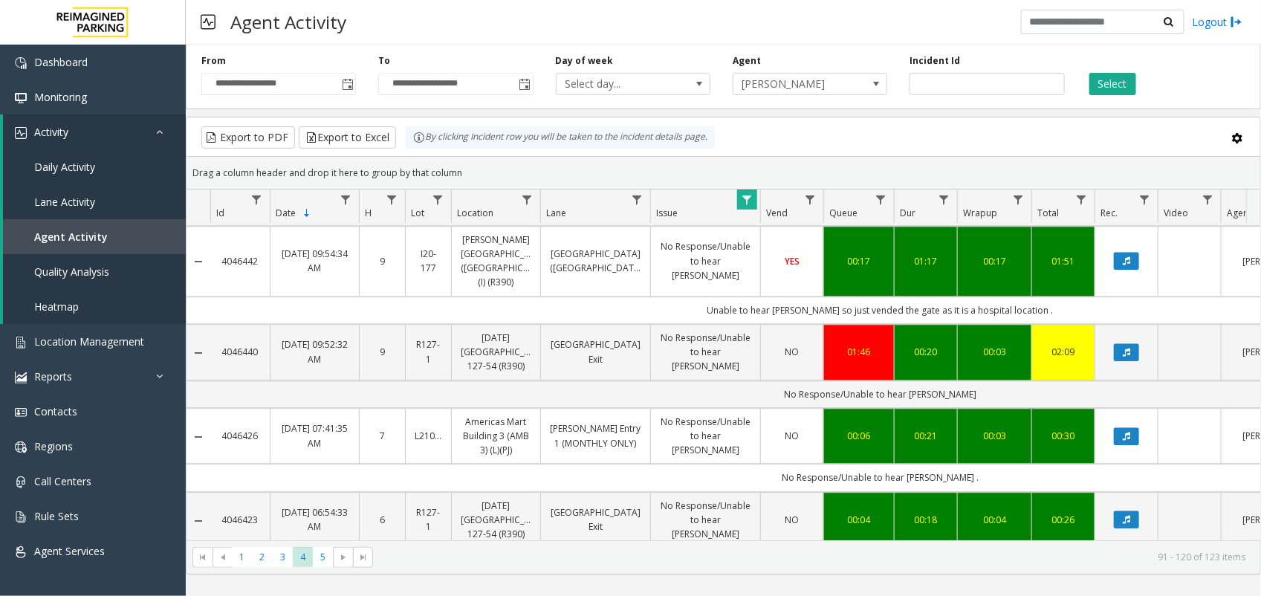
click at [1123, 595] on icon "Data table" at bounding box center [1126, 603] width 7 height 9
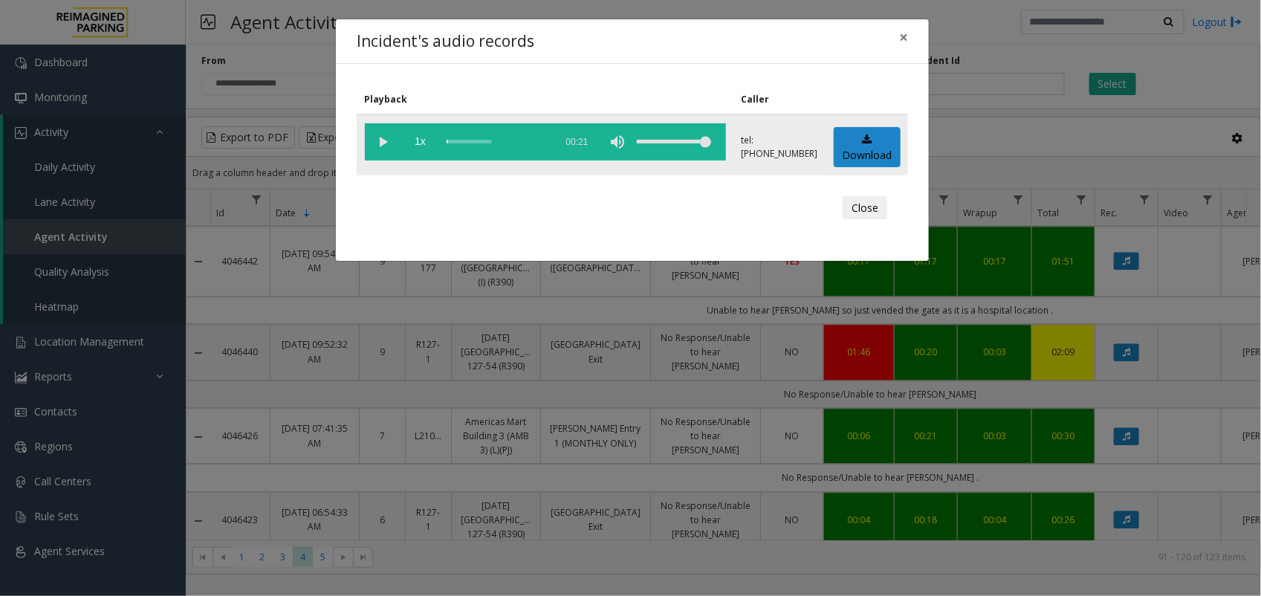
click at [383, 141] on vg-play-pause at bounding box center [383, 141] width 37 height 37
drag, startPoint x: 589, startPoint y: 314, endPoint x: 610, endPoint y: 320, distance: 21.6
click at [591, 314] on div "Incident's audio records × Playback Caller 1x 00:21 tel:[PHONE_NUMBER] Download…" at bounding box center [630, 298] width 1261 height 596
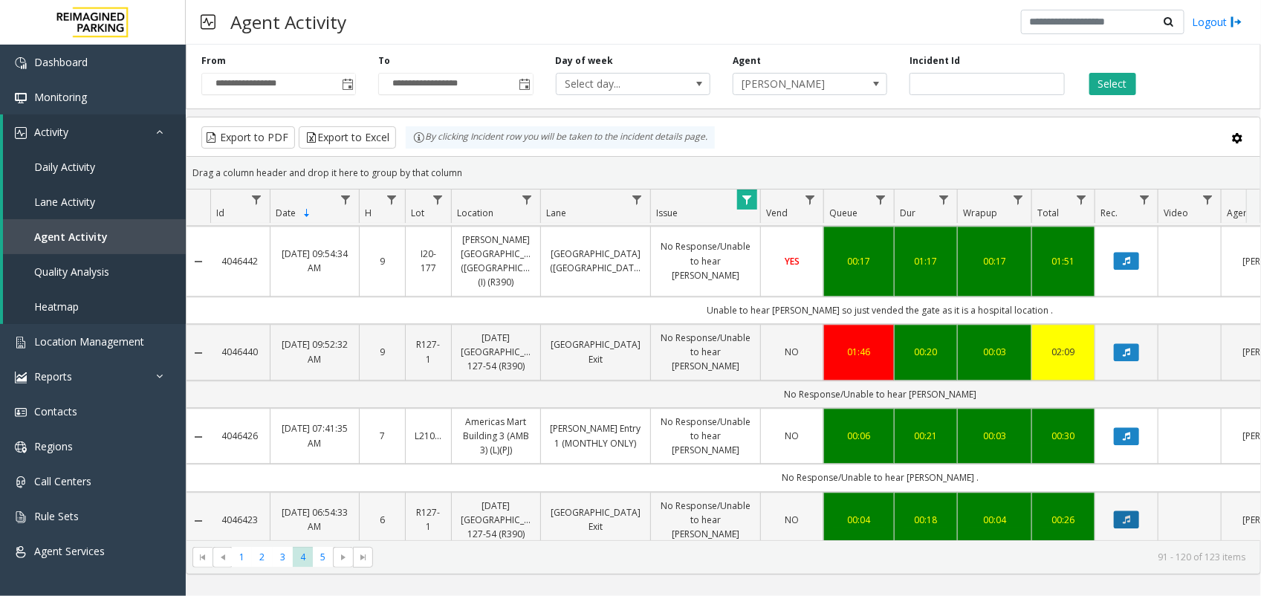
click at [1117, 510] on button "Data table" at bounding box center [1126, 519] width 25 height 18
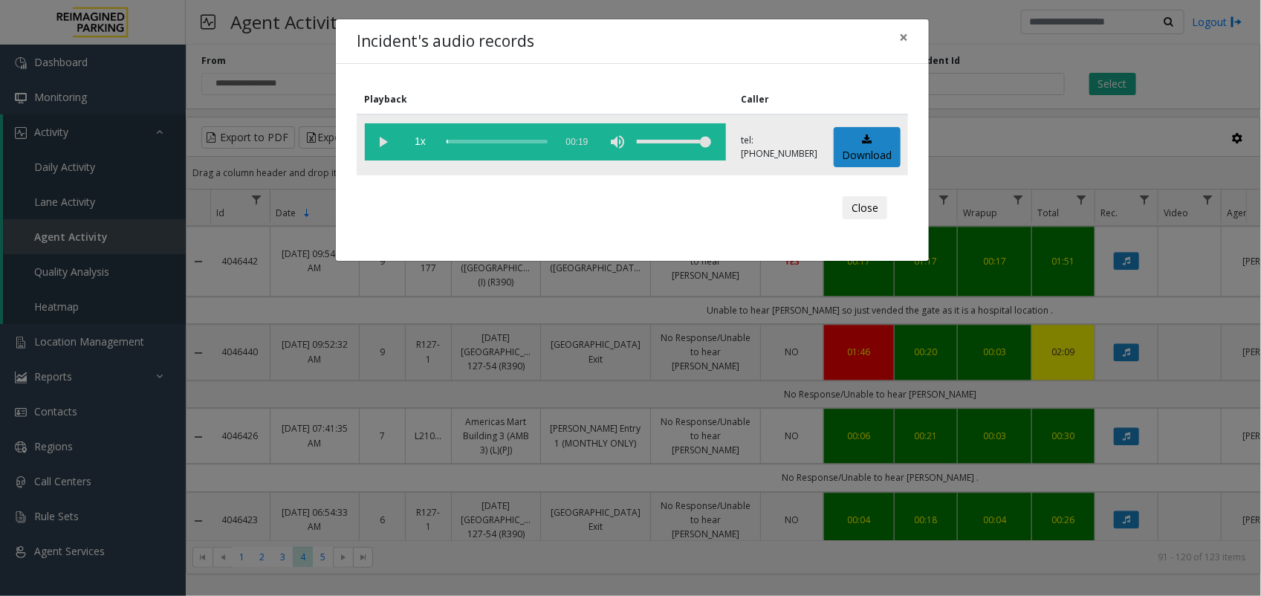
click at [387, 141] on vg-play-pause at bounding box center [383, 141] width 37 height 37
click at [381, 132] on vg-play-pause at bounding box center [383, 141] width 37 height 37
click at [380, 143] on vg-play-pause at bounding box center [383, 141] width 37 height 37
click at [1083, 292] on div "Incident's audio records × Playback Caller 1x 00:19 tel:+16548739009 Download C…" at bounding box center [630, 298] width 1261 height 596
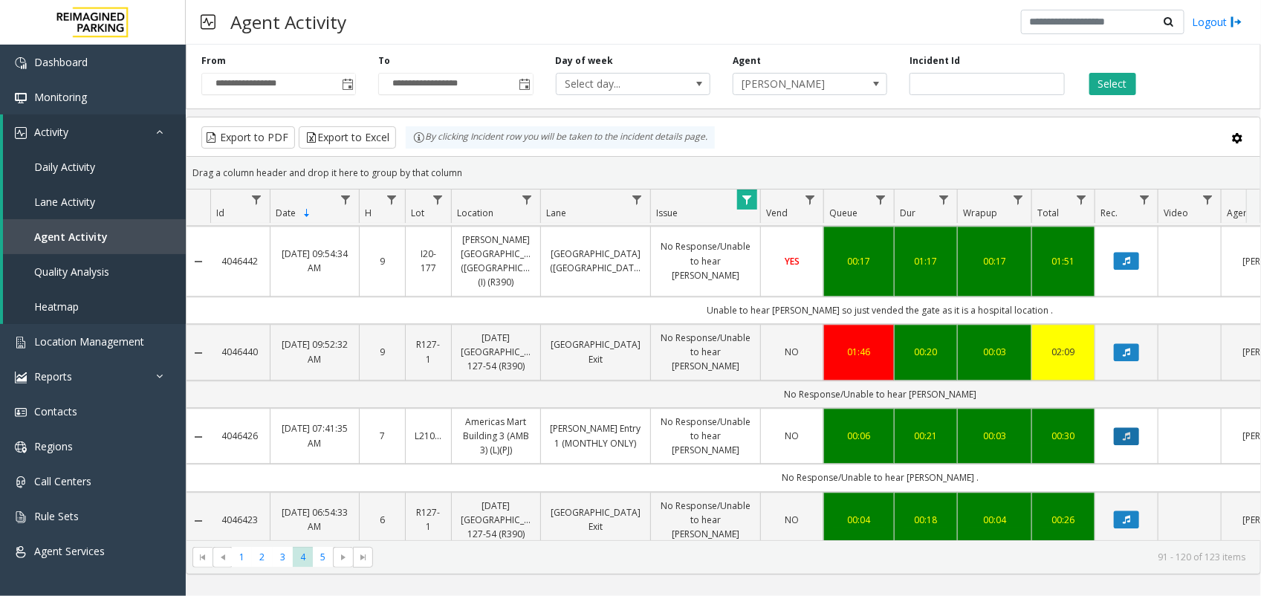
click at [1132, 427] on button "Data table" at bounding box center [1126, 436] width 25 height 18
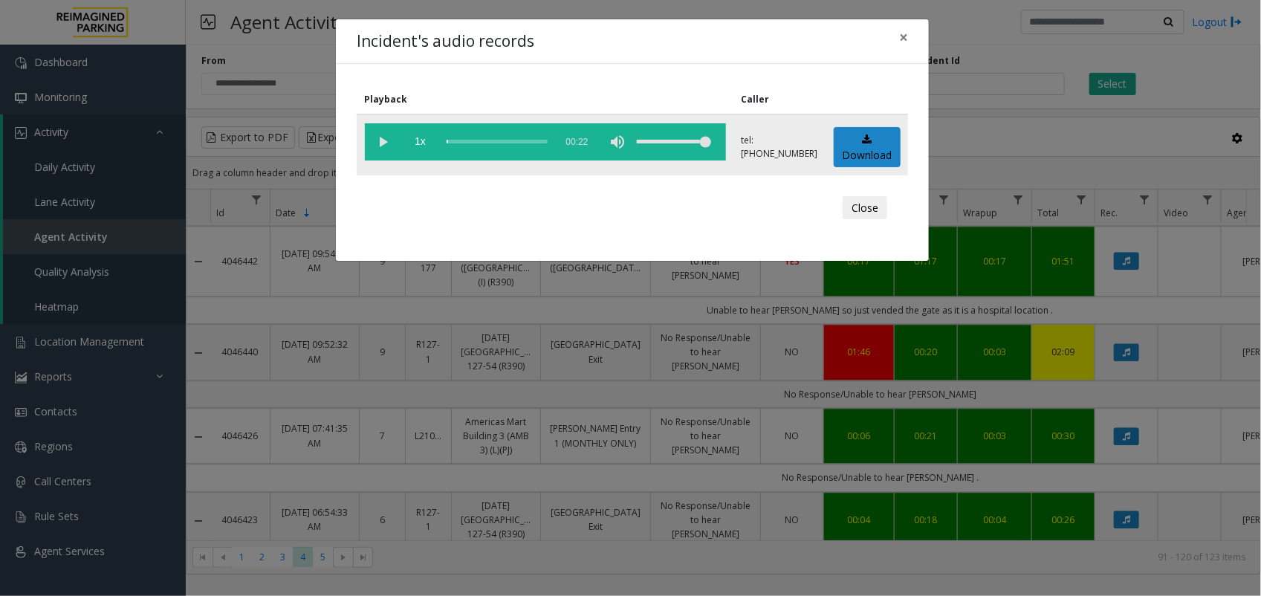
click at [377, 139] on vg-play-pause at bounding box center [383, 141] width 37 height 37
click at [759, 301] on div "Incident's audio records × Playback Caller 1x 00:22 tel:+10103699001 Download C…" at bounding box center [630, 298] width 1261 height 596
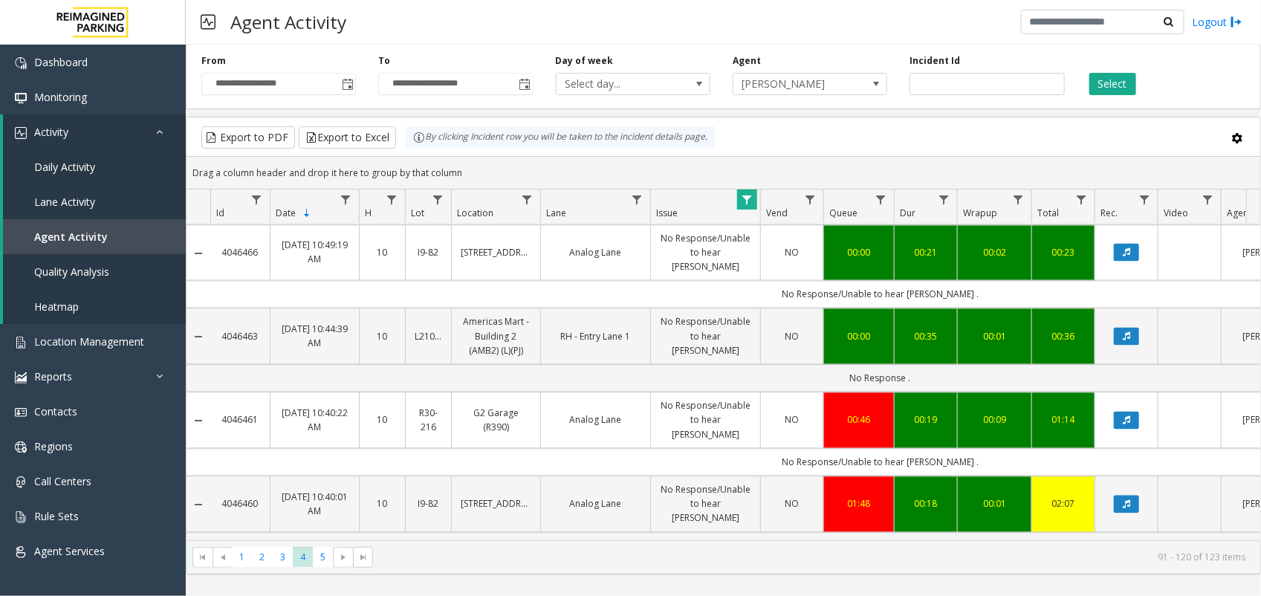
scroll to position [1393, 0]
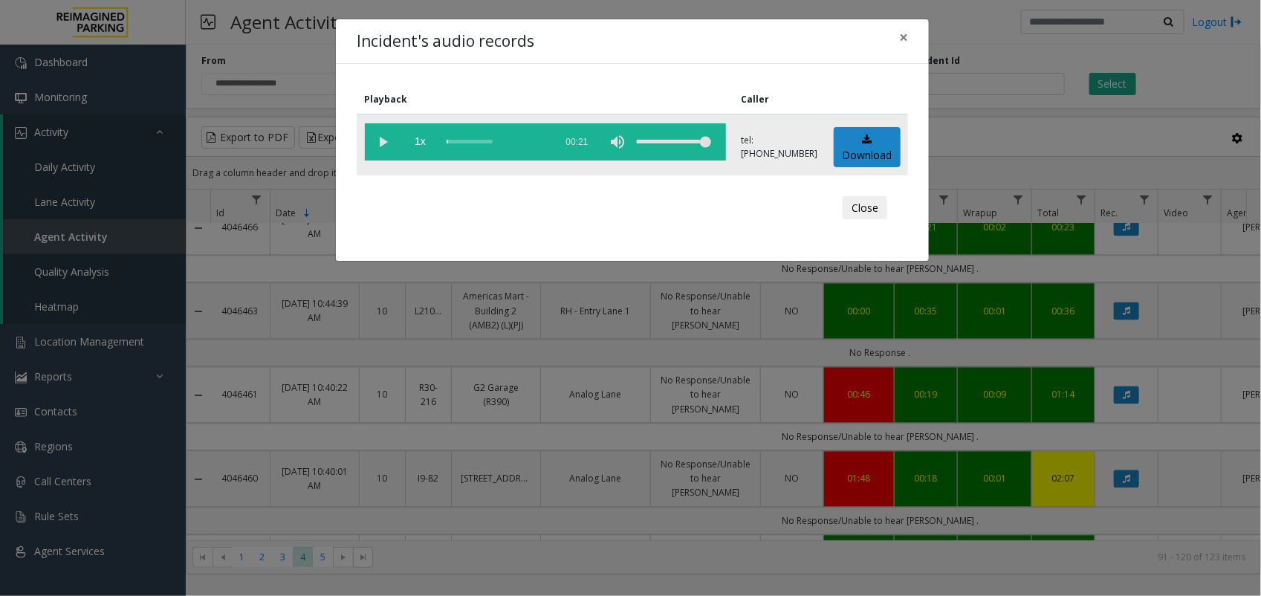
click at [383, 146] on vg-play-pause at bounding box center [383, 141] width 37 height 37
click at [450, 379] on div "Incident's audio records × Playback Caller 1x 00:21 tel:+16548739009 Download C…" at bounding box center [630, 298] width 1261 height 596
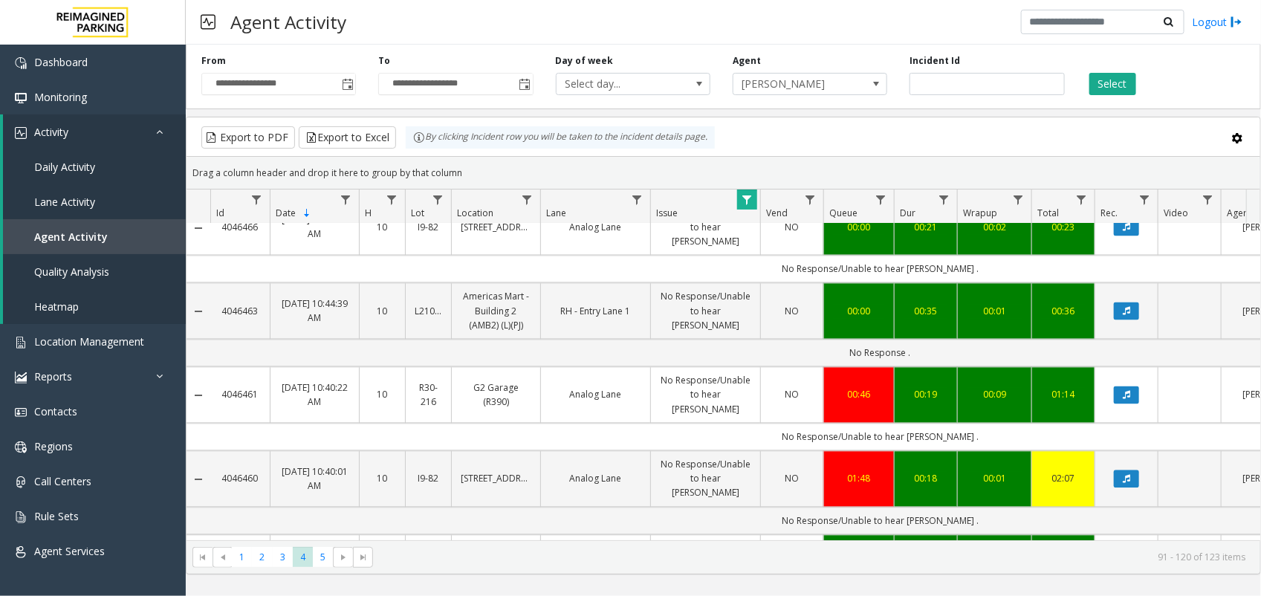
click at [1120, 561] on button "Data table" at bounding box center [1126, 570] width 25 height 18
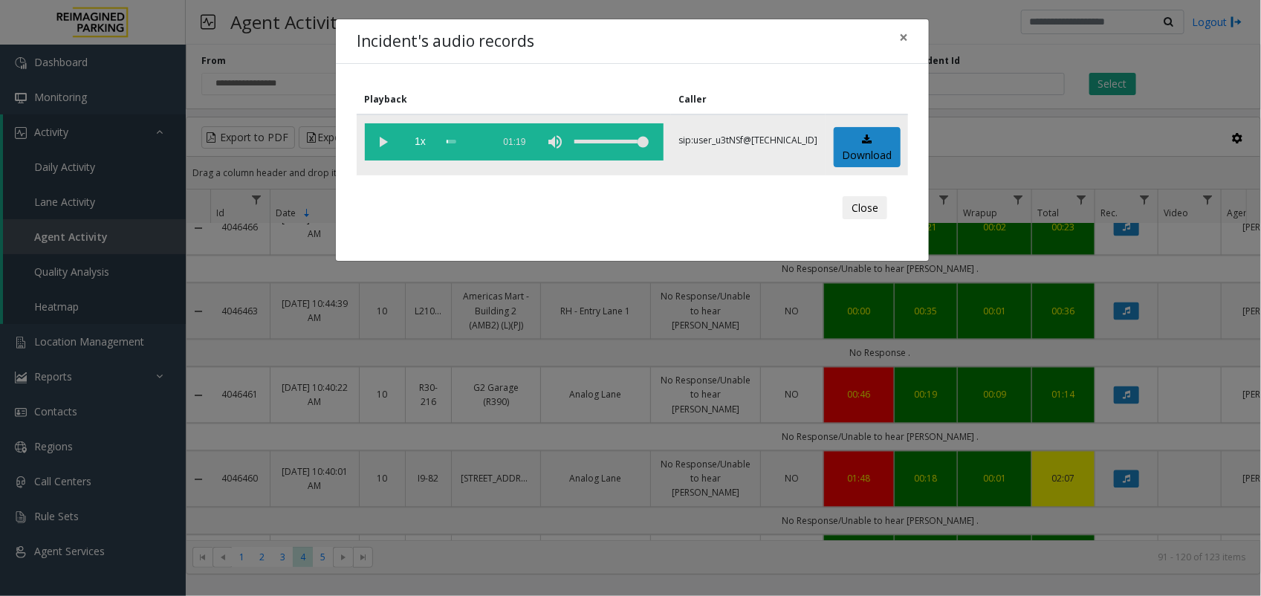
click at [380, 136] on vg-play-pause at bounding box center [383, 141] width 37 height 37
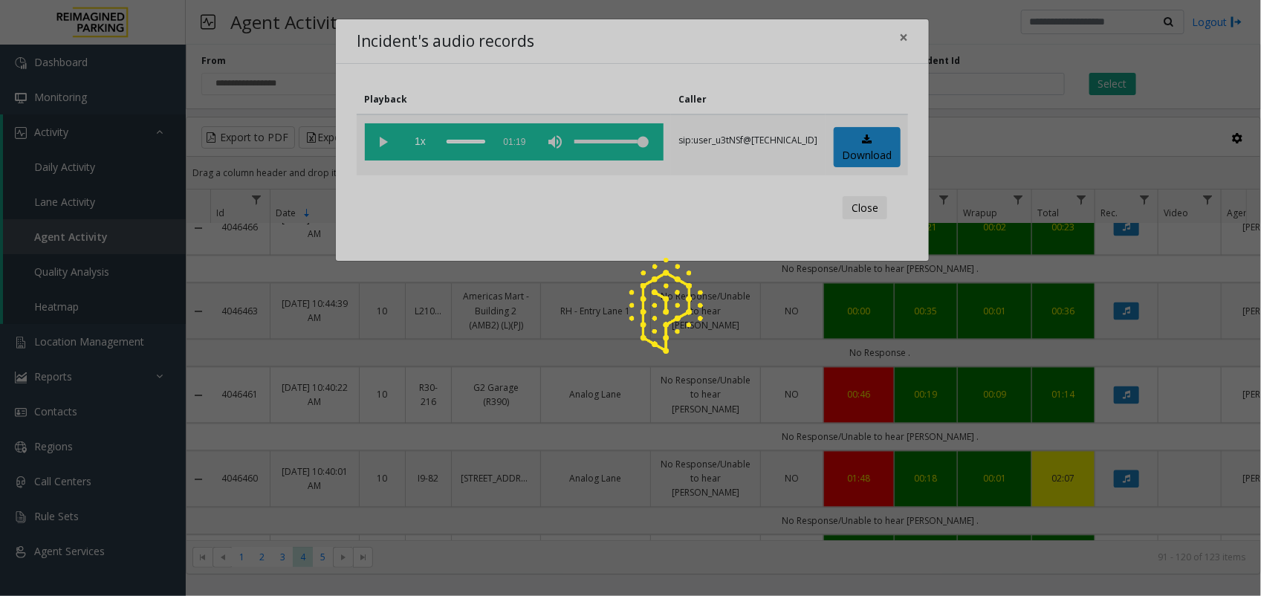
click at [517, 366] on div at bounding box center [630, 298] width 1261 height 596
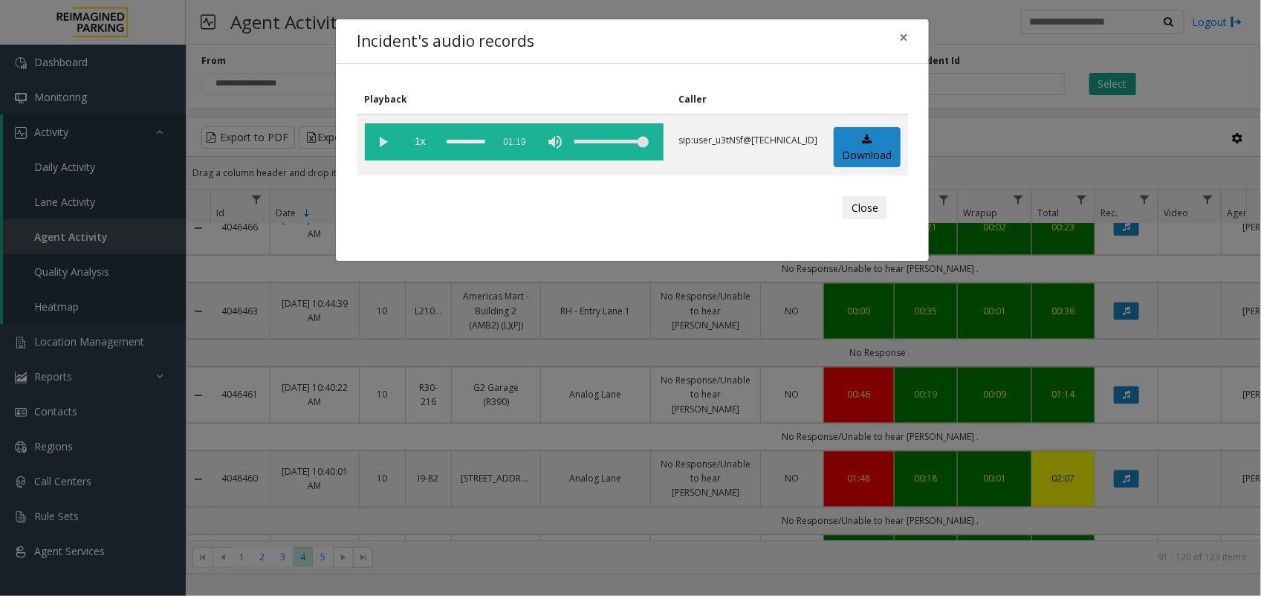
click at [817, 295] on div "Incident's audio records × Playback Caller 1x 01:19 sip:user_u3tNSf@67.223.103.…" at bounding box center [630, 298] width 1261 height 596
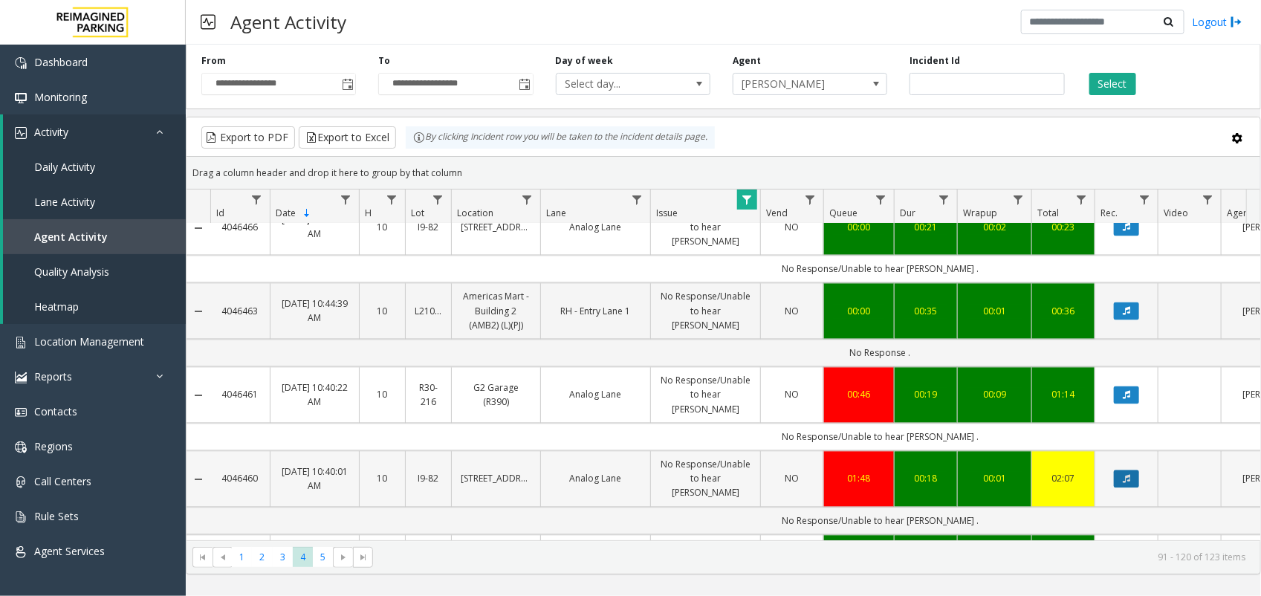
click at [1127, 475] on icon "Data table" at bounding box center [1126, 479] width 7 height 9
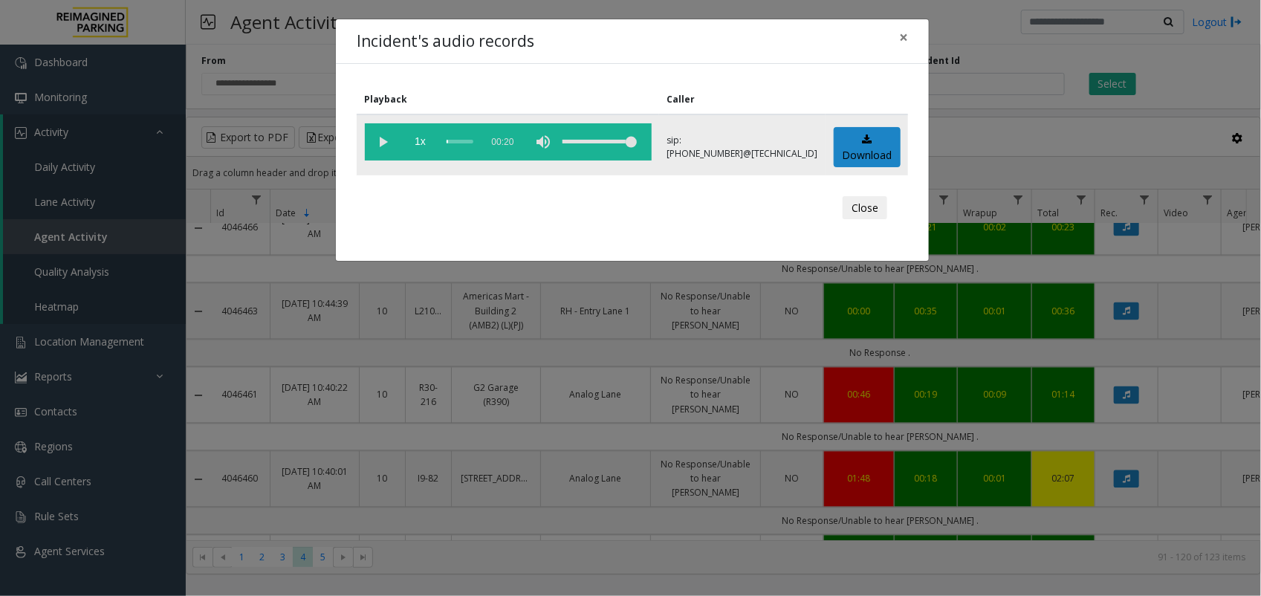
click at [387, 137] on vg-play-pause at bounding box center [383, 141] width 37 height 37
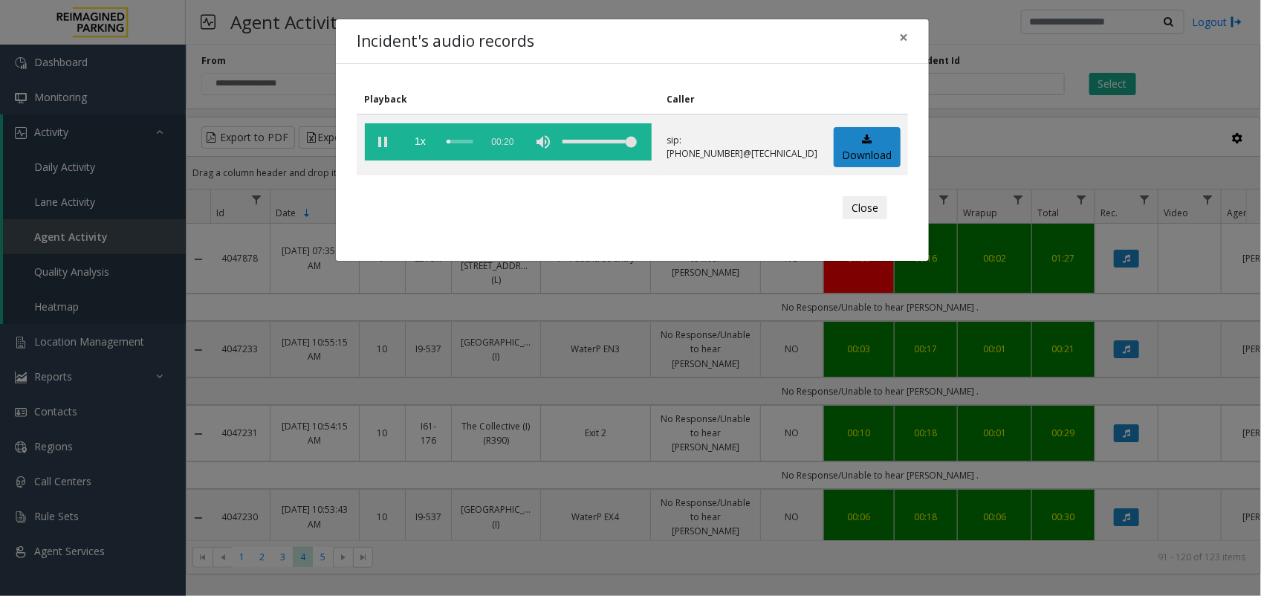
scroll to position [1393, 0]
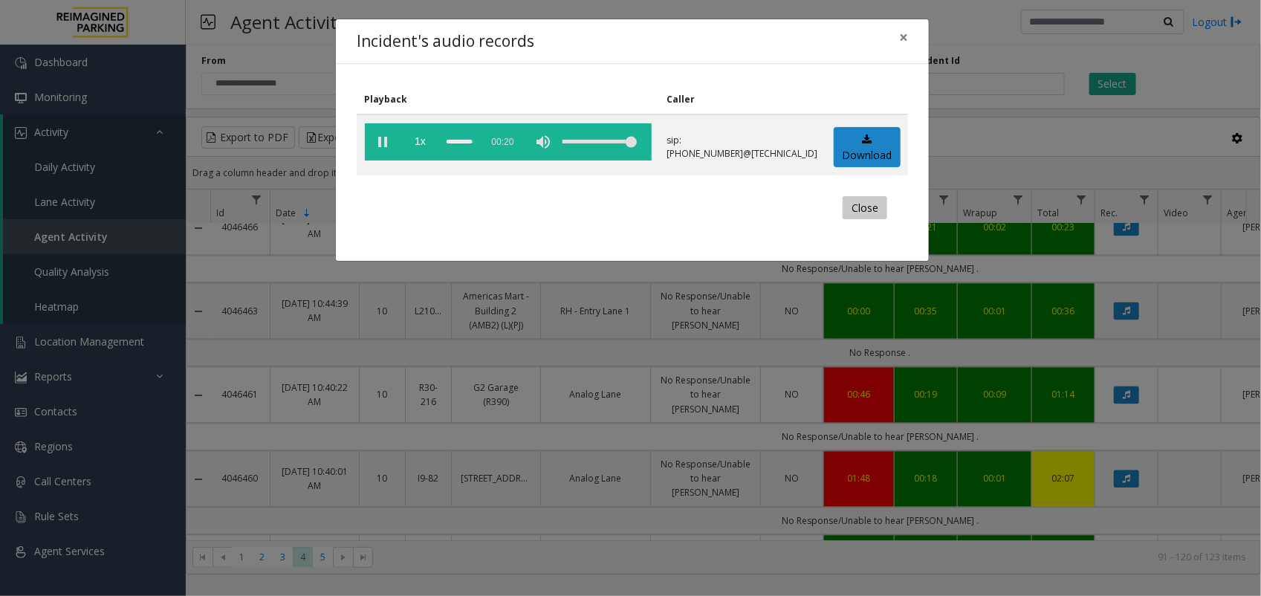
click at [863, 212] on button "Close" at bounding box center [865, 208] width 45 height 24
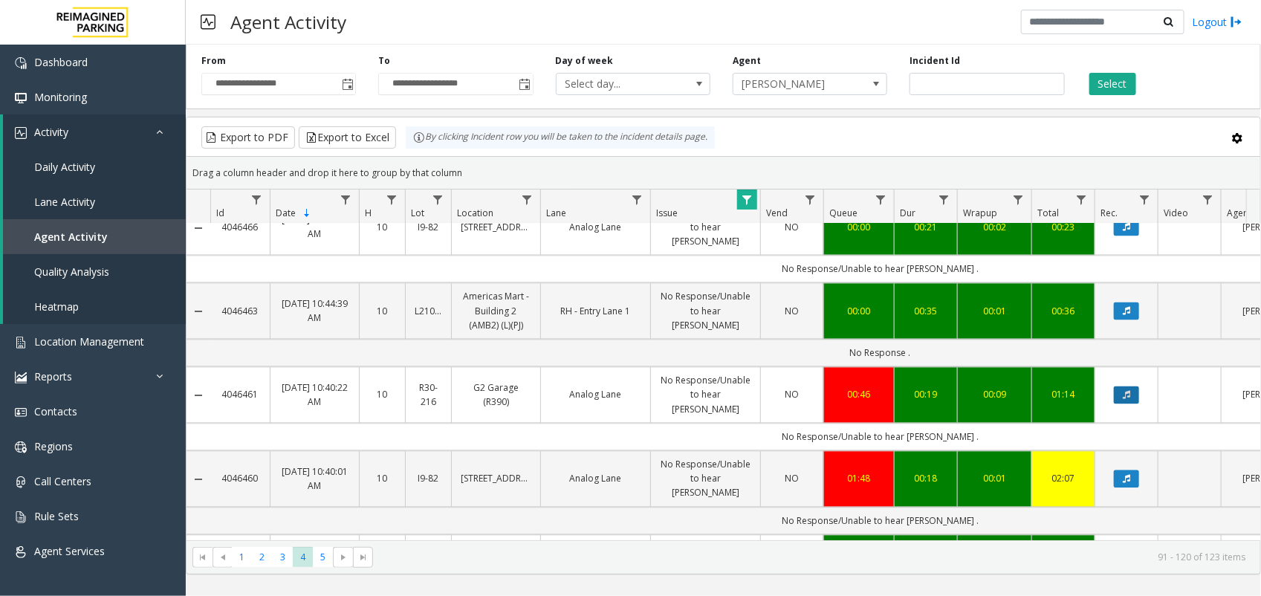
click at [1126, 386] on button "Data table" at bounding box center [1126, 395] width 25 height 18
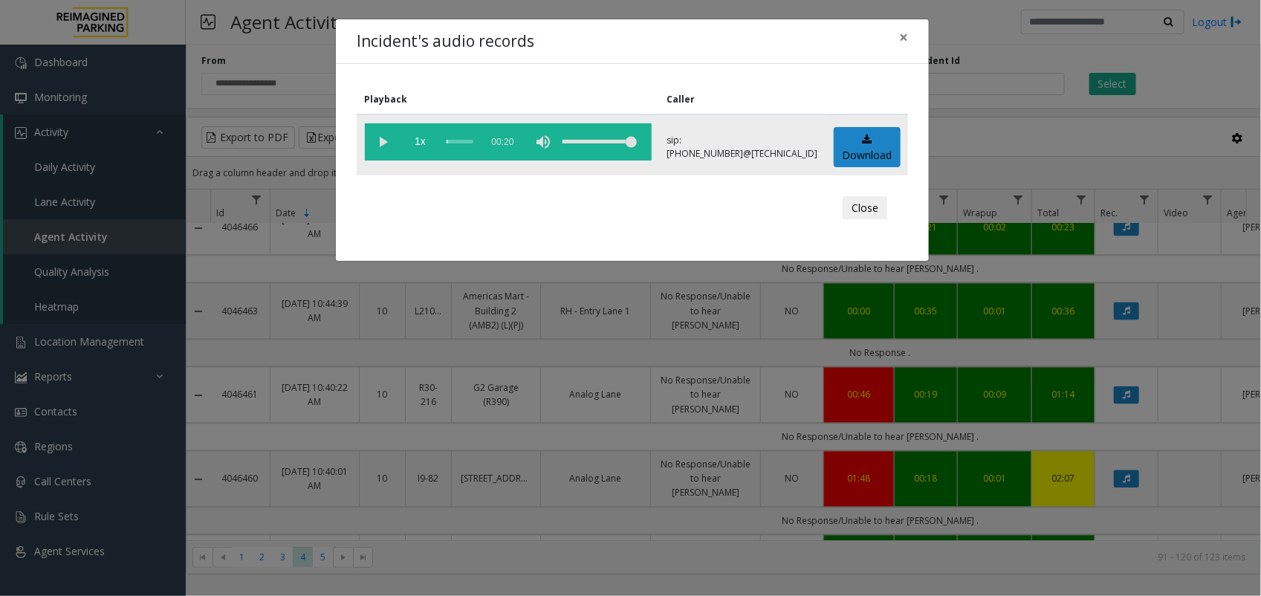
click at [389, 142] on vg-play-pause at bounding box center [383, 141] width 37 height 37
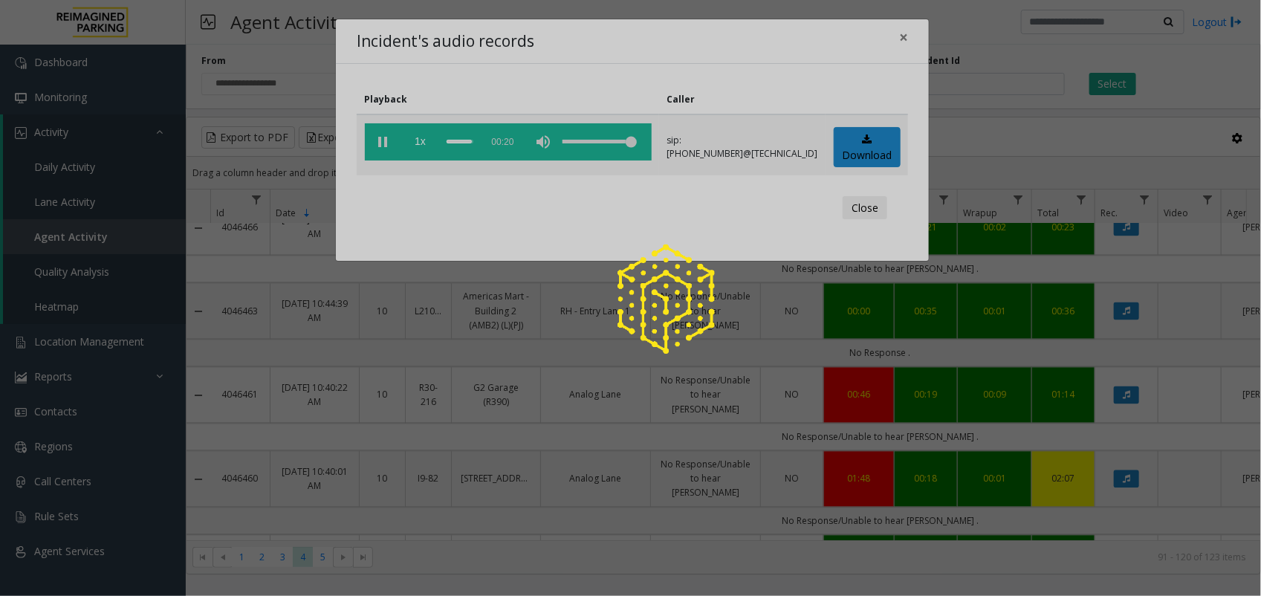
click at [858, 213] on div at bounding box center [630, 298] width 1261 height 596
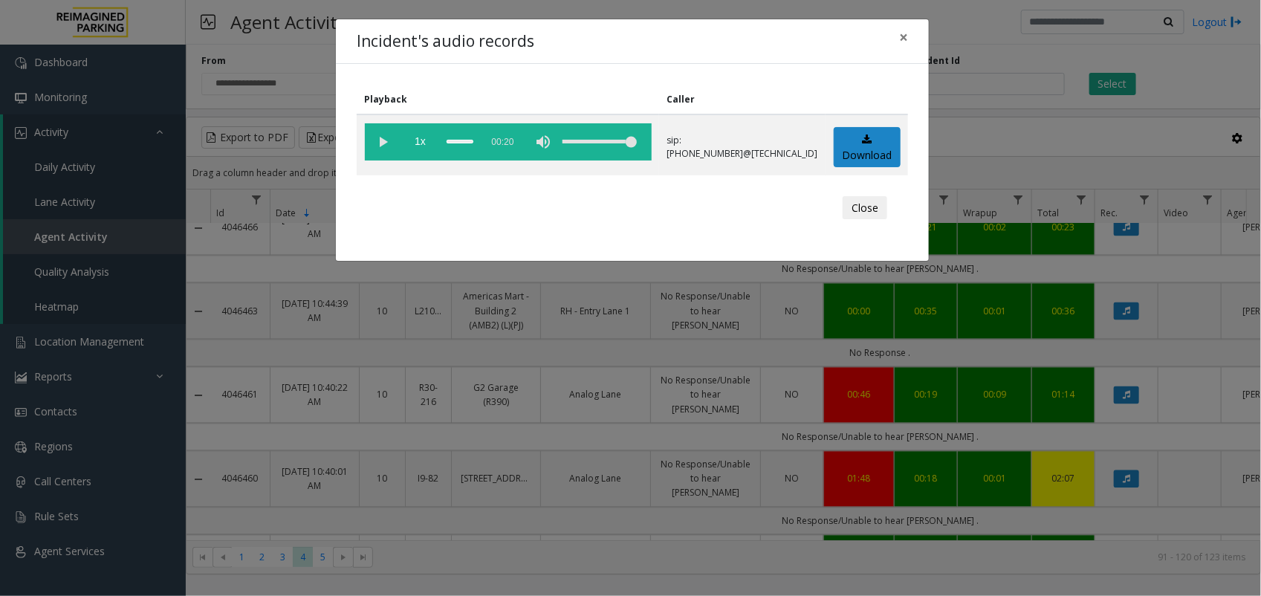
click at [1040, 240] on div "Incident's audio records × Playback Caller 1x 00:20 sip:103051690012067678003@6…" at bounding box center [630, 298] width 1261 height 596
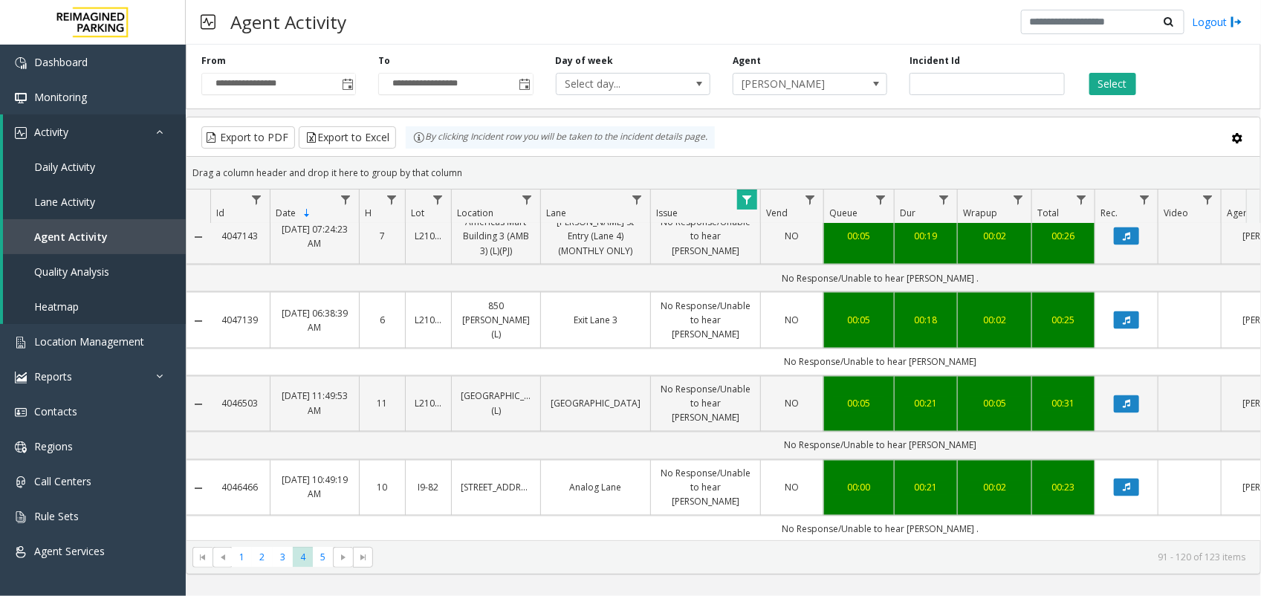
scroll to position [1096, 0]
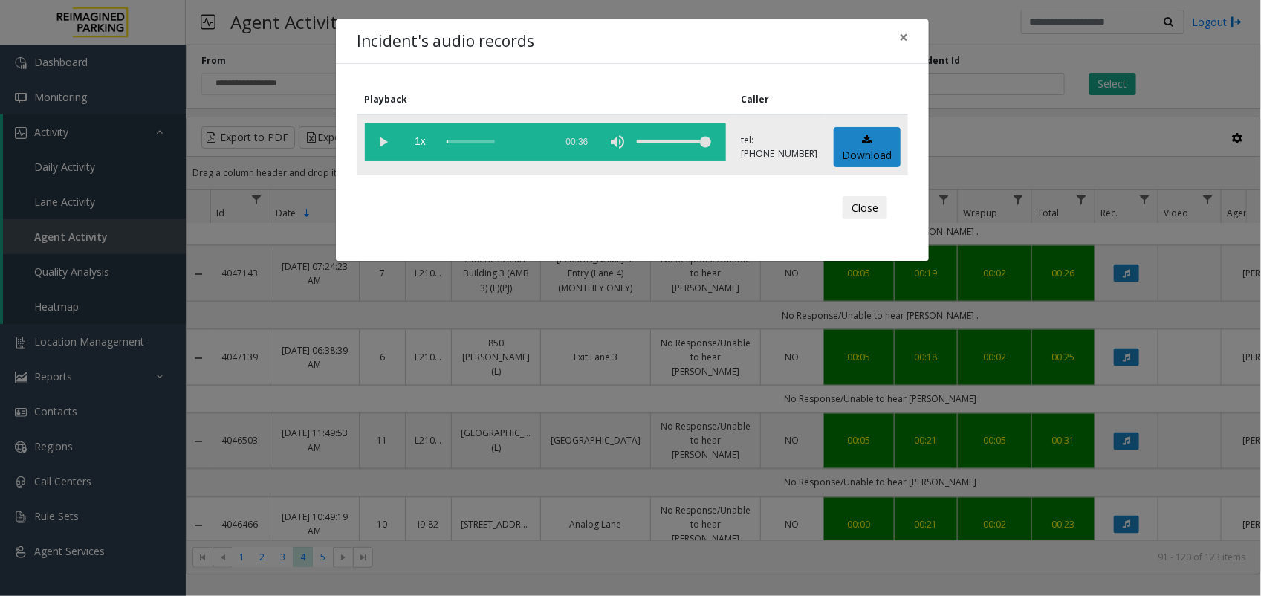
click at [380, 139] on vg-play-pause at bounding box center [383, 141] width 37 height 37
click at [1109, 375] on div "Incident's audio records × Playback Caller 1x 00:36 tel:+10103689001 Download C…" at bounding box center [630, 298] width 1261 height 596
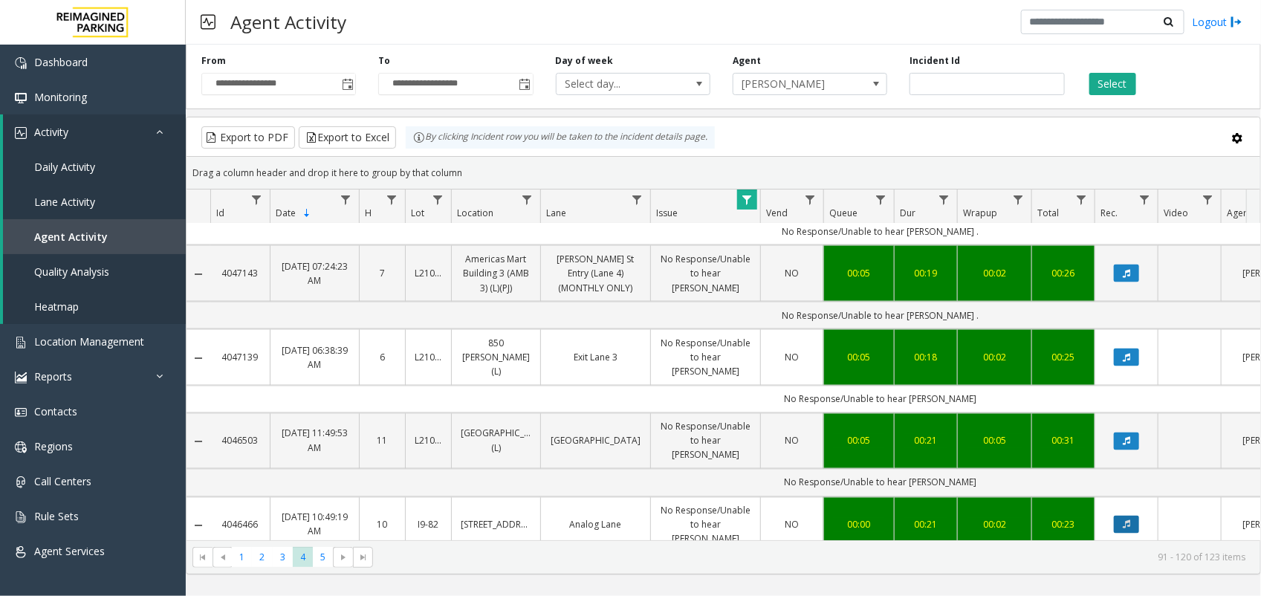
click at [1127, 520] on icon "Data table" at bounding box center [1126, 524] width 7 height 9
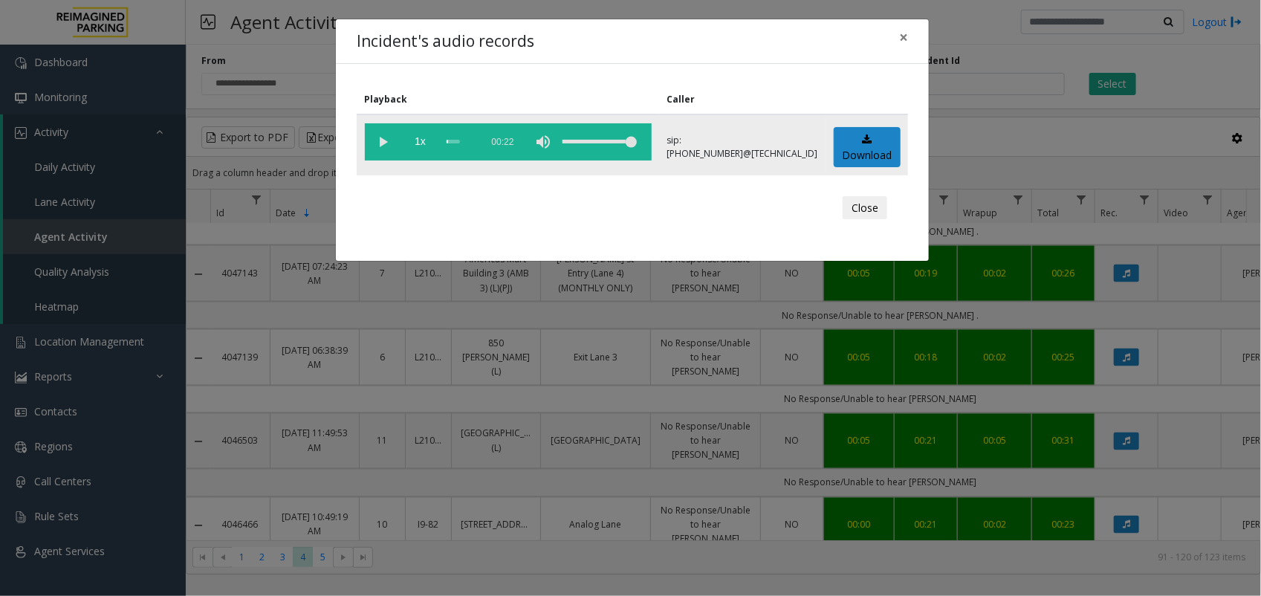
click at [391, 150] on vg-play-pause at bounding box center [383, 141] width 37 height 37
click at [695, 355] on div "Incident's audio records × Playback Caller 1x 00:22 sip:1030777900114165811148@…" at bounding box center [630, 298] width 1261 height 596
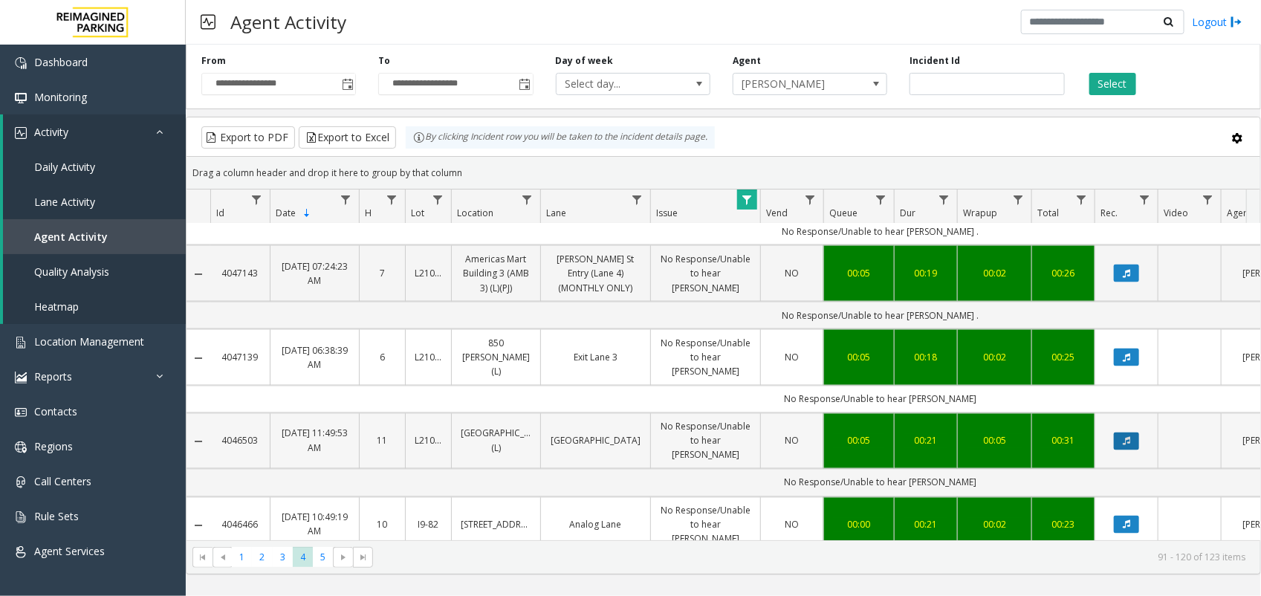
click at [1123, 437] on icon "Data table" at bounding box center [1126, 441] width 7 height 9
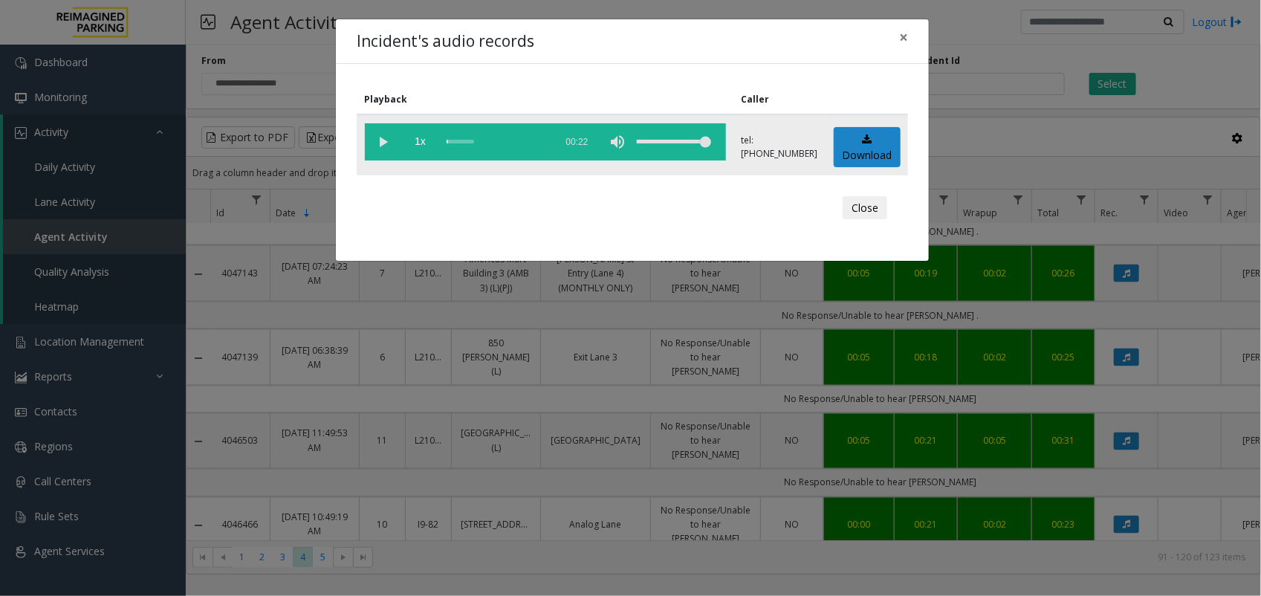
click at [388, 143] on vg-play-pause at bounding box center [383, 141] width 37 height 37
click at [591, 303] on div "Incident's audio records × Playback Caller 1x 00:22 tel:+10210799002 Download C…" at bounding box center [630, 298] width 1261 height 596
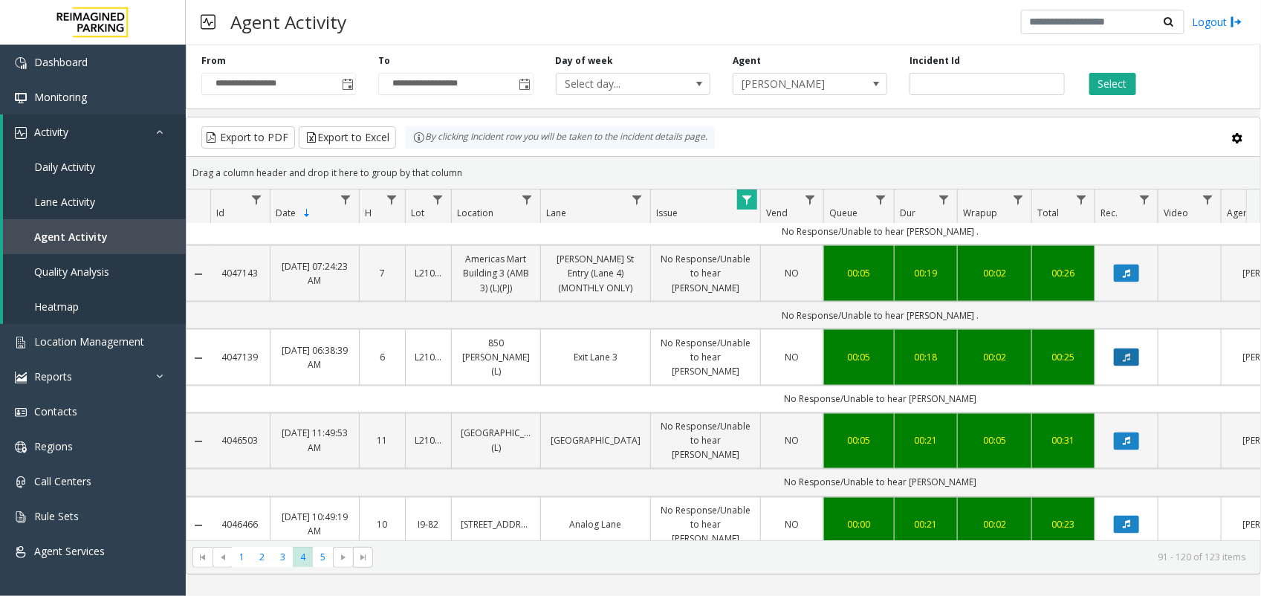
click at [1130, 348] on button "Data table" at bounding box center [1126, 357] width 25 height 18
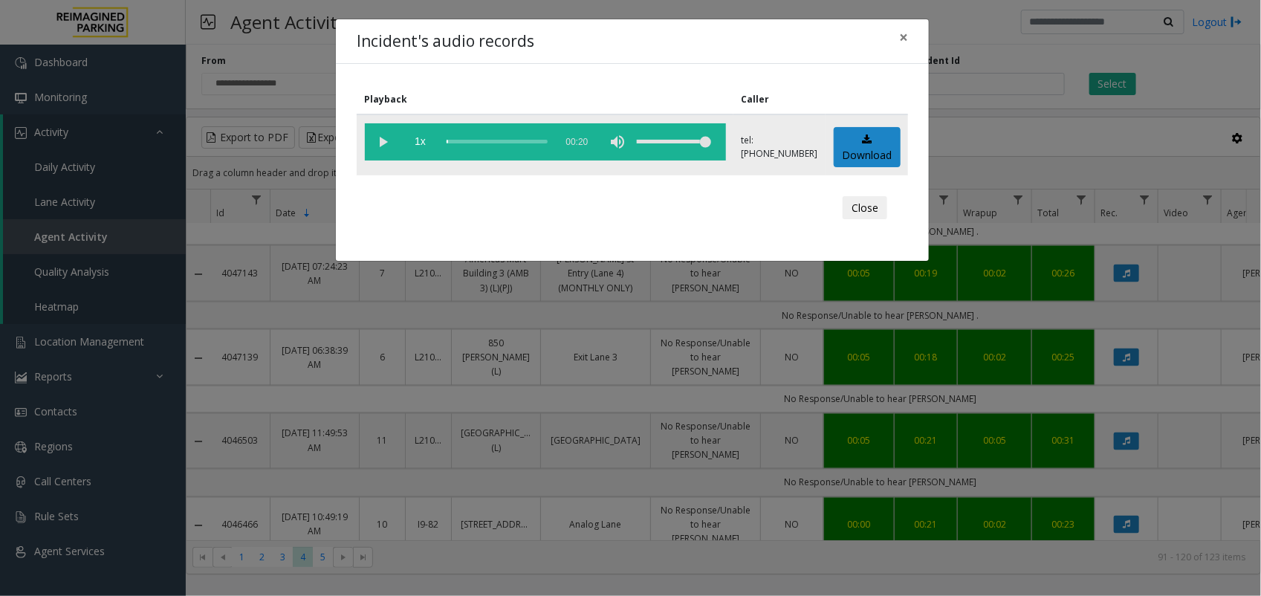
click at [383, 134] on vg-play-pause at bounding box center [383, 141] width 37 height 37
click at [864, 305] on div "Incident's audio records × Playback Caller 1x 00:20 tel:+10109169006 Download C…" at bounding box center [630, 298] width 1261 height 596
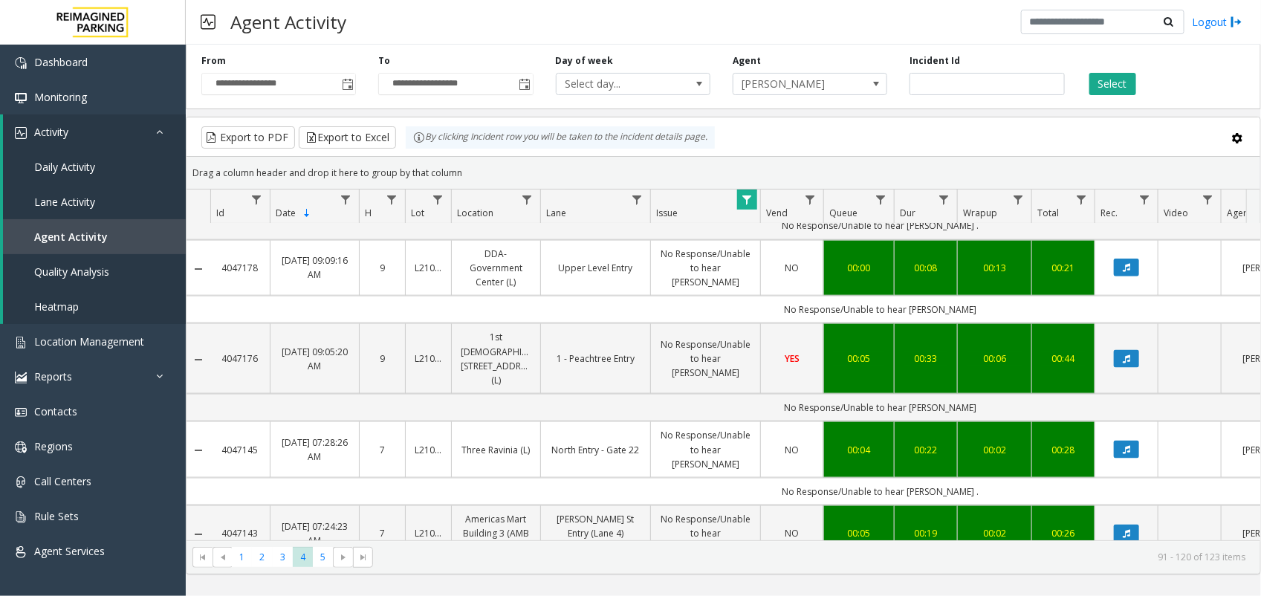
scroll to position [799, 0]
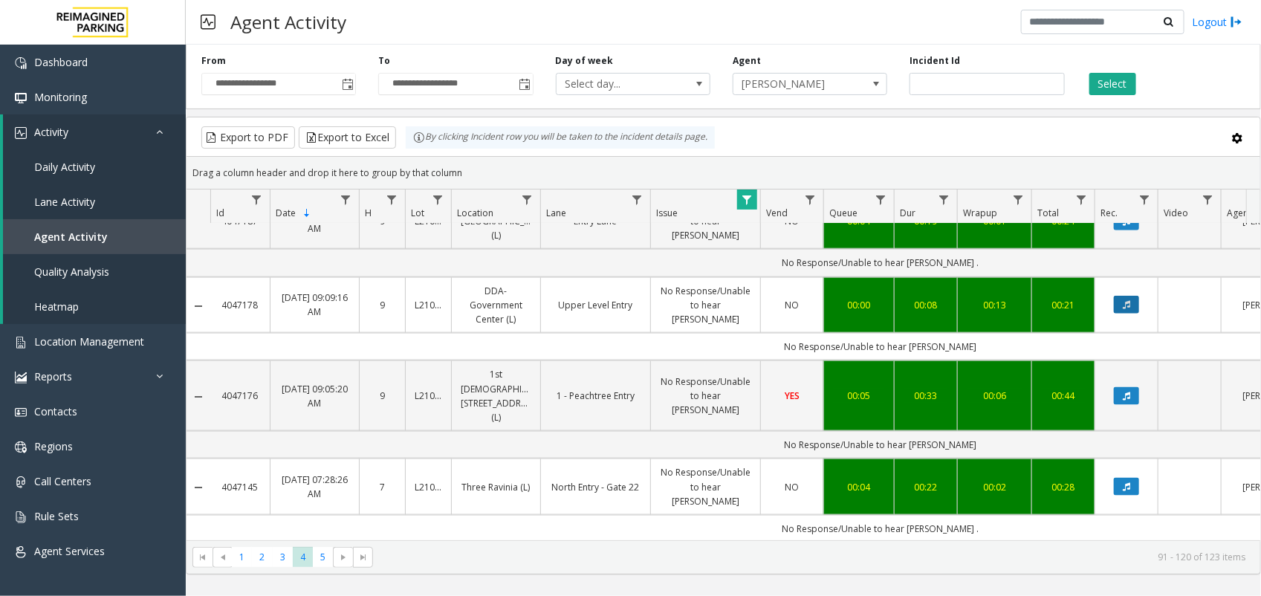
click at [1133, 296] on button "Data table" at bounding box center [1126, 305] width 25 height 18
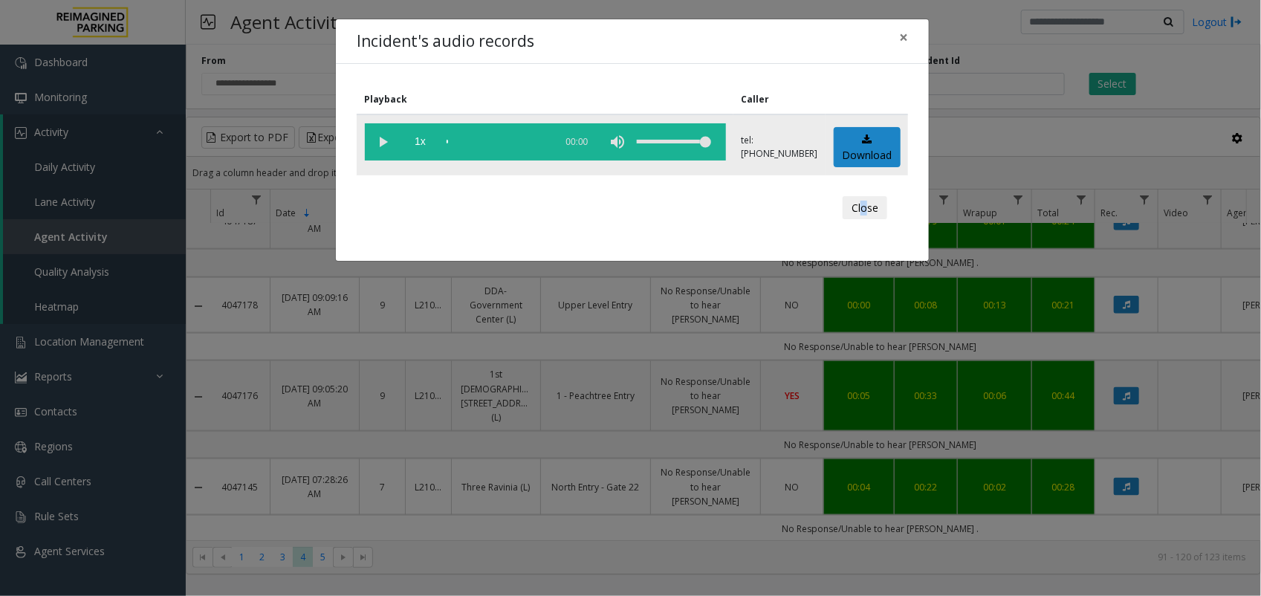
click at [377, 131] on vg-play-pause at bounding box center [383, 141] width 37 height 37
click at [1126, 325] on div "Incident's audio records × Playback Caller 1x 00:09 tel:+10102399002 Download C…" at bounding box center [630, 298] width 1261 height 596
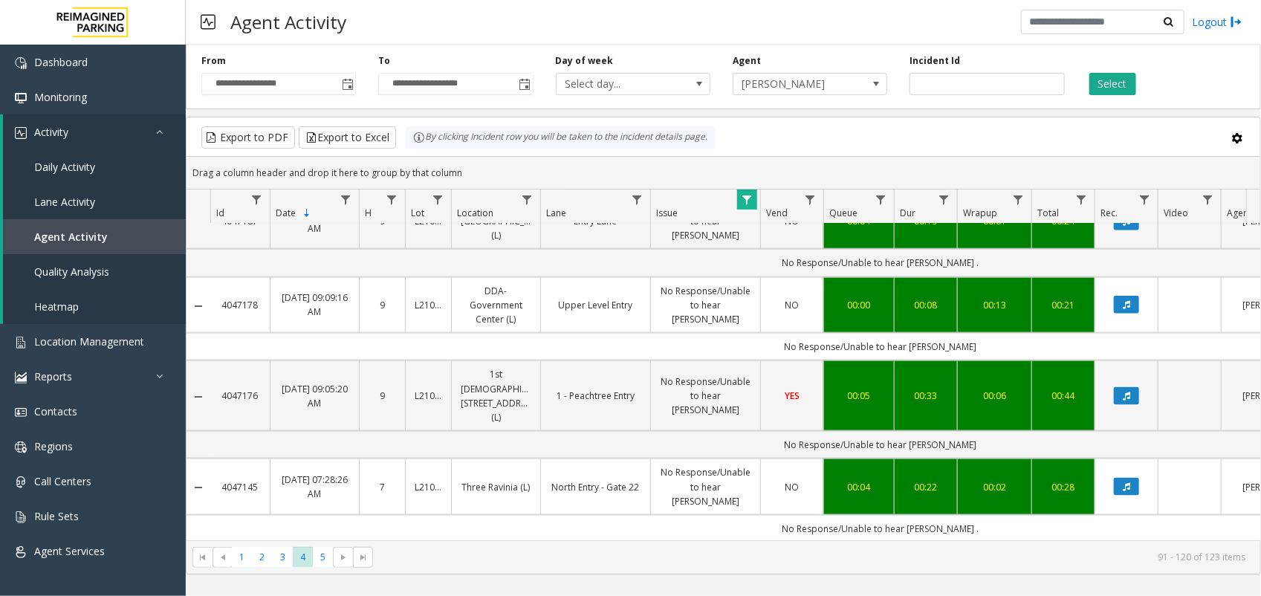
click at [1138, 562] on button "Data table" at bounding box center [1126, 571] width 25 height 18
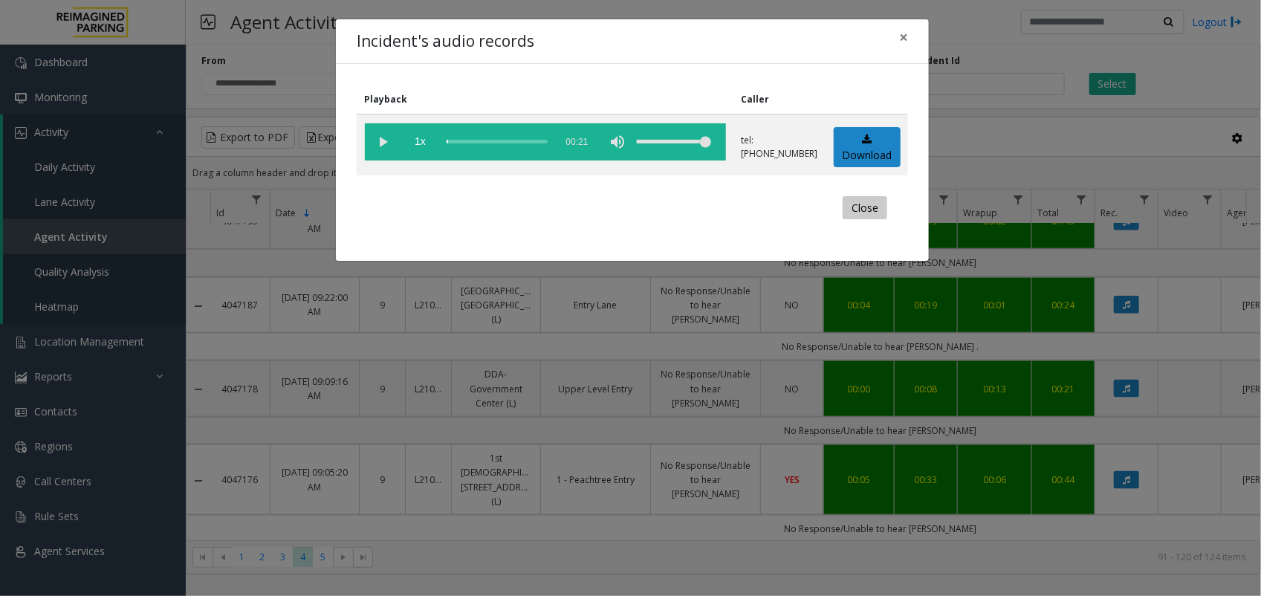
click at [869, 207] on button "Close" at bounding box center [865, 208] width 45 height 24
